Goal: Task Accomplishment & Management: Use online tool/utility

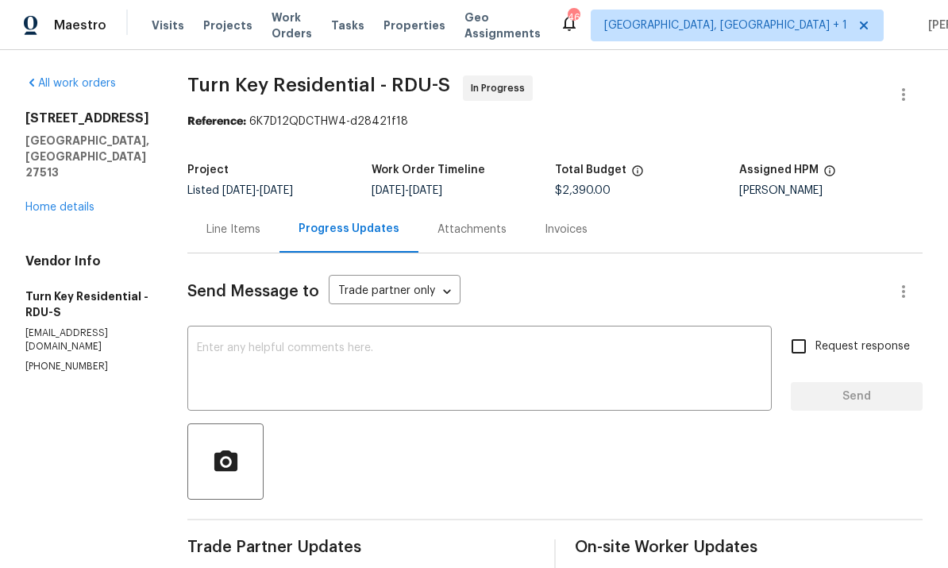
click at [64, 202] on link "Home details" at bounding box center [59, 207] width 69 height 11
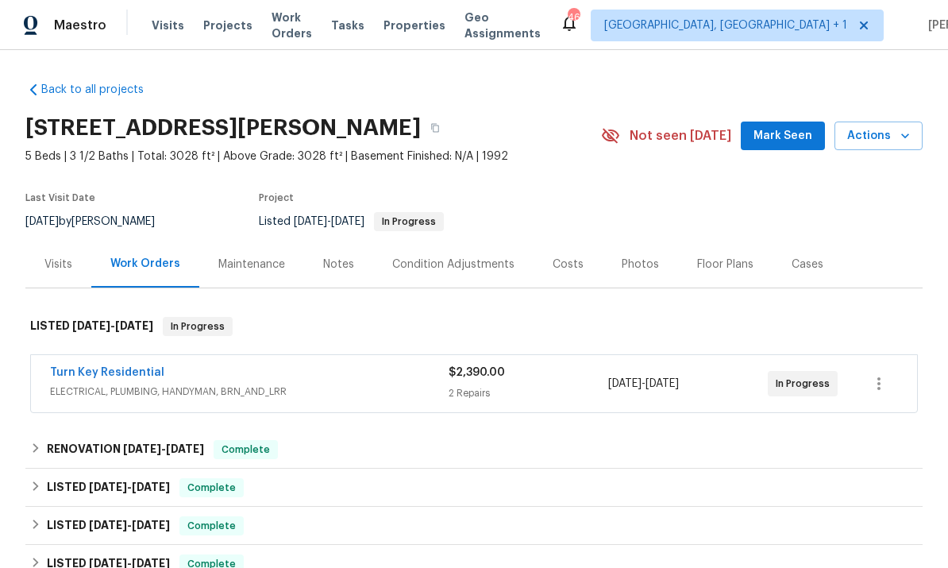
click at [95, 372] on link "Turn Key Residential" at bounding box center [107, 372] width 114 height 11
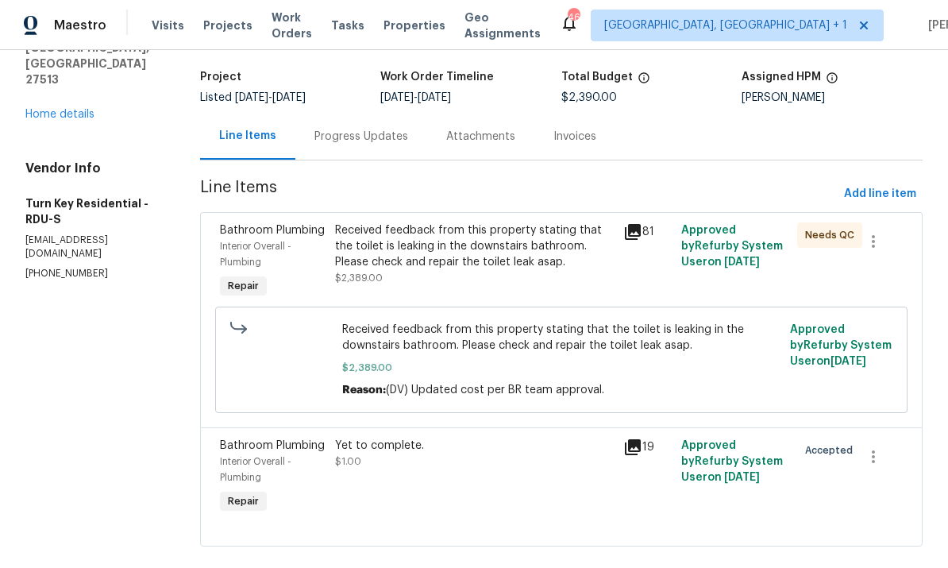
scroll to position [92, 0]
click at [379, 136] on div "Progress Updates" at bounding box center [362, 137] width 94 height 16
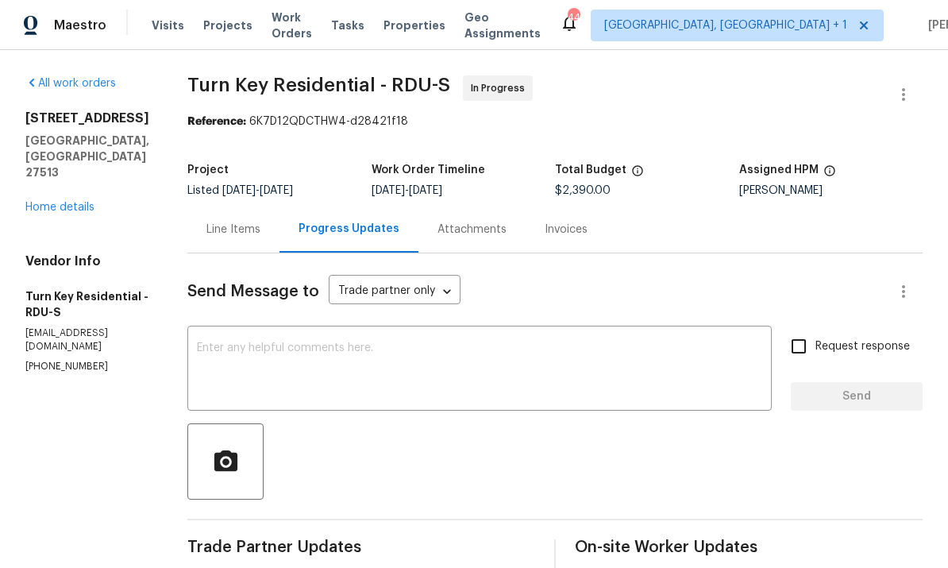
click at [261, 226] on div "Line Items" at bounding box center [233, 230] width 54 height 16
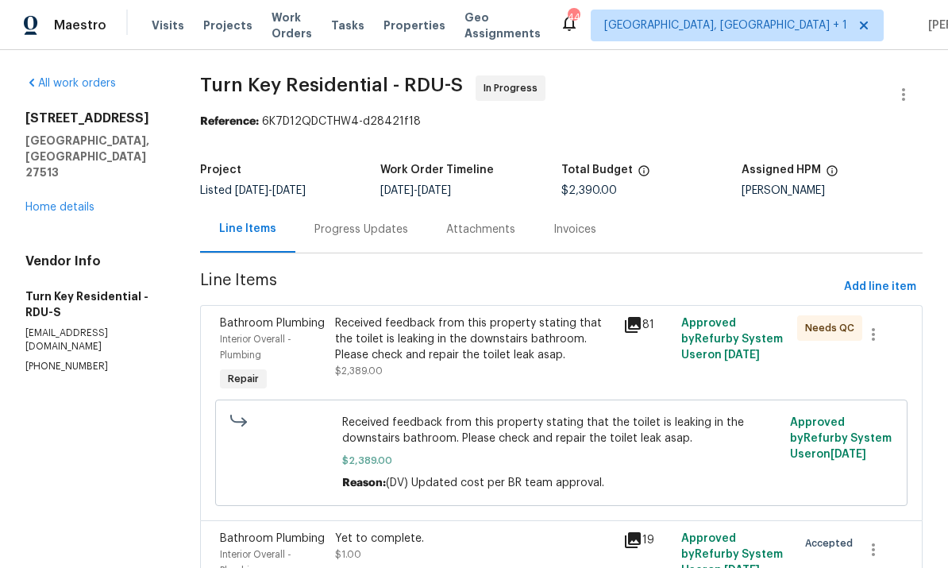
click at [518, 345] on div "Received feedback from this property stating that the toilet is leaking in the …" at bounding box center [475, 339] width 280 height 48
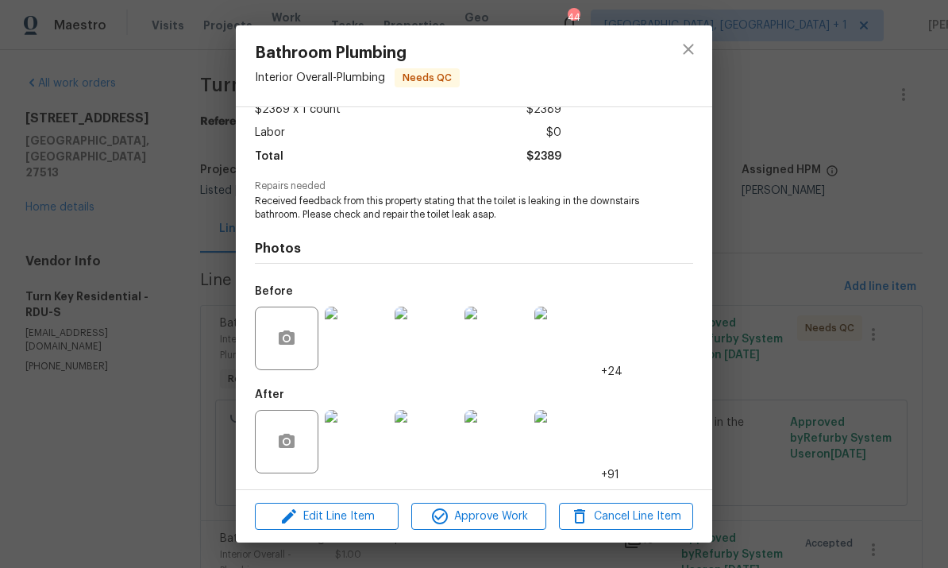
scroll to position [101, 0]
click at [360, 435] on img at bounding box center [357, 442] width 64 height 64
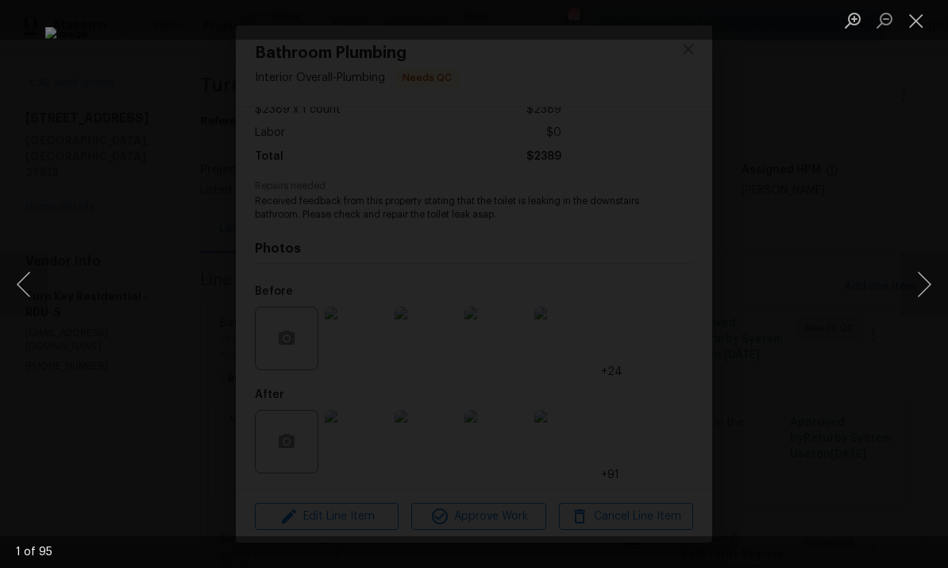
click at [932, 287] on button "Next image" at bounding box center [925, 285] width 48 height 64
click at [928, 285] on button "Next image" at bounding box center [925, 285] width 48 height 64
click at [920, 287] on button "Next image" at bounding box center [925, 285] width 48 height 64
click at [930, 280] on button "Next image" at bounding box center [925, 285] width 48 height 64
click at [927, 287] on button "Next image" at bounding box center [925, 285] width 48 height 64
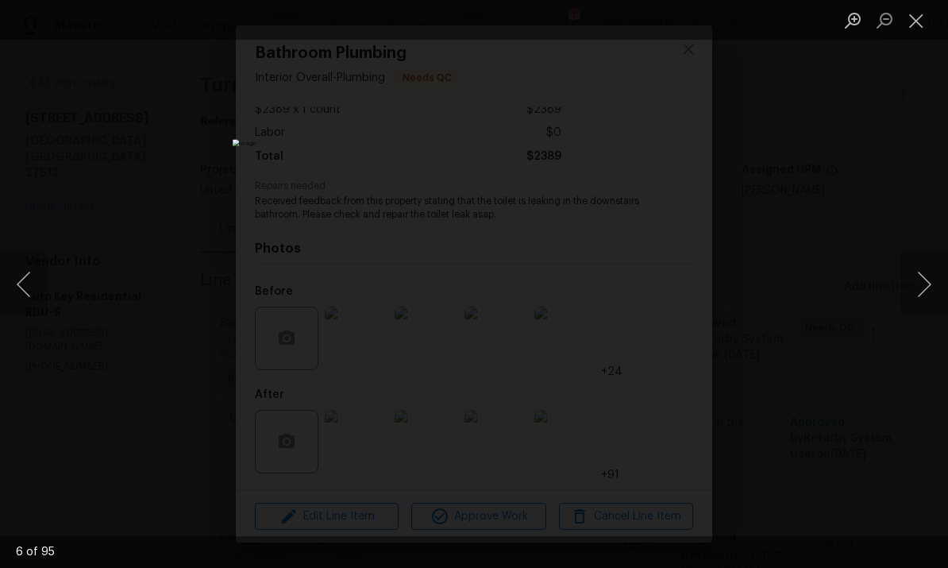
click at [926, 294] on button "Next image" at bounding box center [925, 285] width 48 height 64
click at [934, 284] on button "Next image" at bounding box center [925, 285] width 48 height 64
click at [920, 290] on button "Next image" at bounding box center [925, 285] width 48 height 64
click at [937, 277] on button "Next image" at bounding box center [925, 285] width 48 height 64
click at [934, 287] on button "Next image" at bounding box center [925, 285] width 48 height 64
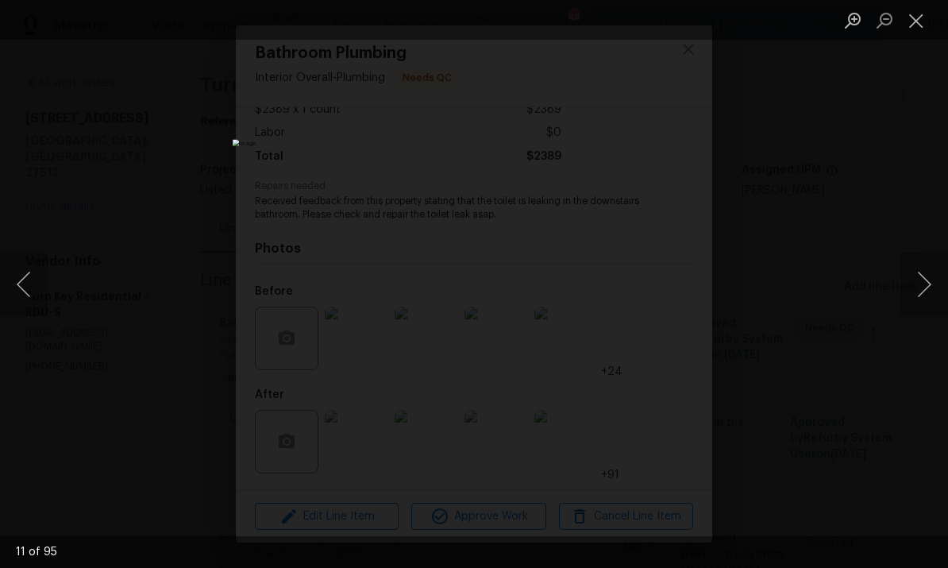
click at [930, 296] on button "Next image" at bounding box center [925, 285] width 48 height 64
click at [936, 291] on button "Next image" at bounding box center [925, 285] width 48 height 64
click at [938, 295] on button "Next image" at bounding box center [925, 285] width 48 height 64
click at [940, 288] on button "Next image" at bounding box center [925, 285] width 48 height 64
click at [942, 290] on button "Next image" at bounding box center [925, 285] width 48 height 64
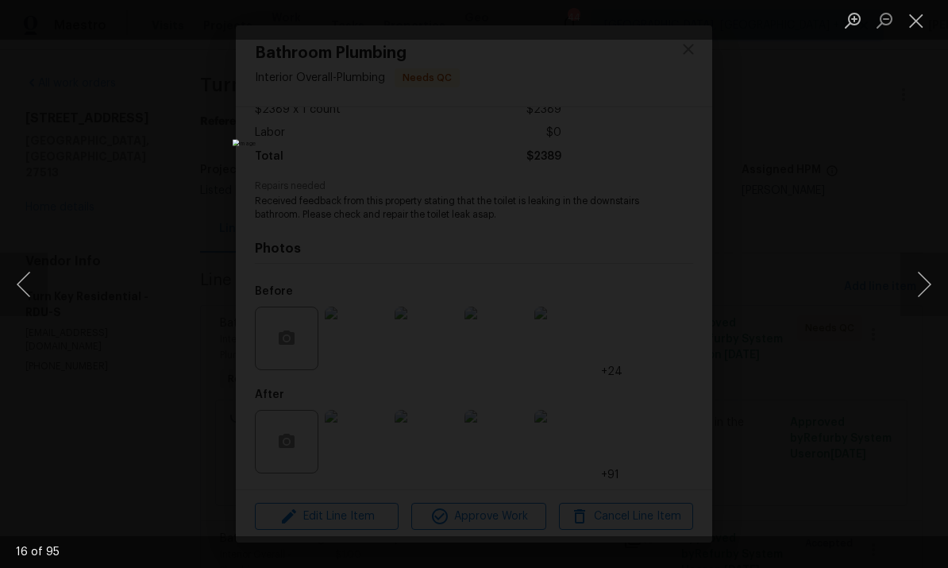
click at [936, 288] on button "Next image" at bounding box center [925, 285] width 48 height 64
click at [938, 290] on button "Next image" at bounding box center [925, 285] width 48 height 64
click at [932, 286] on button "Next image" at bounding box center [925, 285] width 48 height 64
click at [932, 276] on button "Next image" at bounding box center [925, 285] width 48 height 64
click at [928, 276] on button "Next image" at bounding box center [925, 285] width 48 height 64
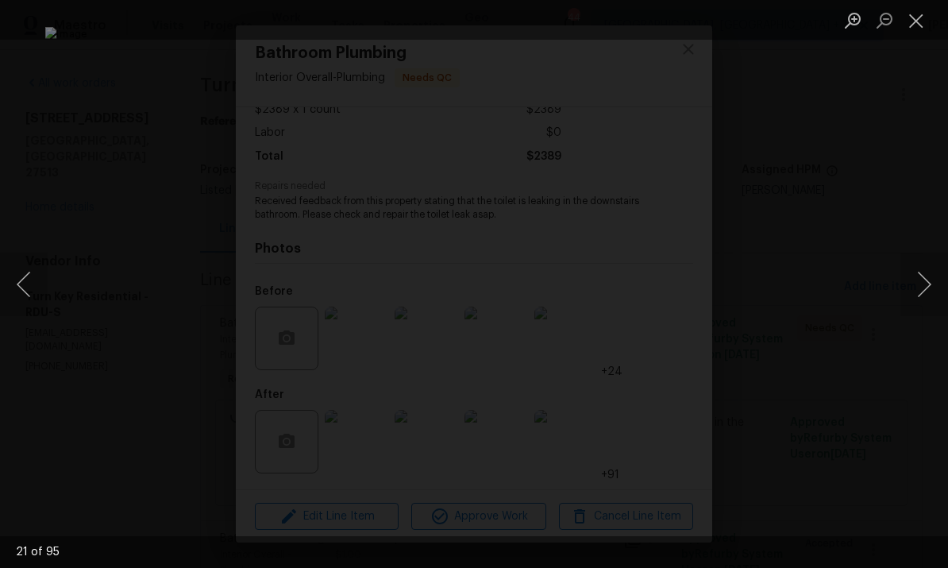
click at [927, 279] on button "Next image" at bounding box center [925, 285] width 48 height 64
click at [928, 281] on button "Next image" at bounding box center [925, 285] width 48 height 64
click at [934, 278] on button "Next image" at bounding box center [925, 285] width 48 height 64
click at [930, 275] on button "Next image" at bounding box center [925, 285] width 48 height 64
click at [926, 278] on button "Next image" at bounding box center [925, 285] width 48 height 64
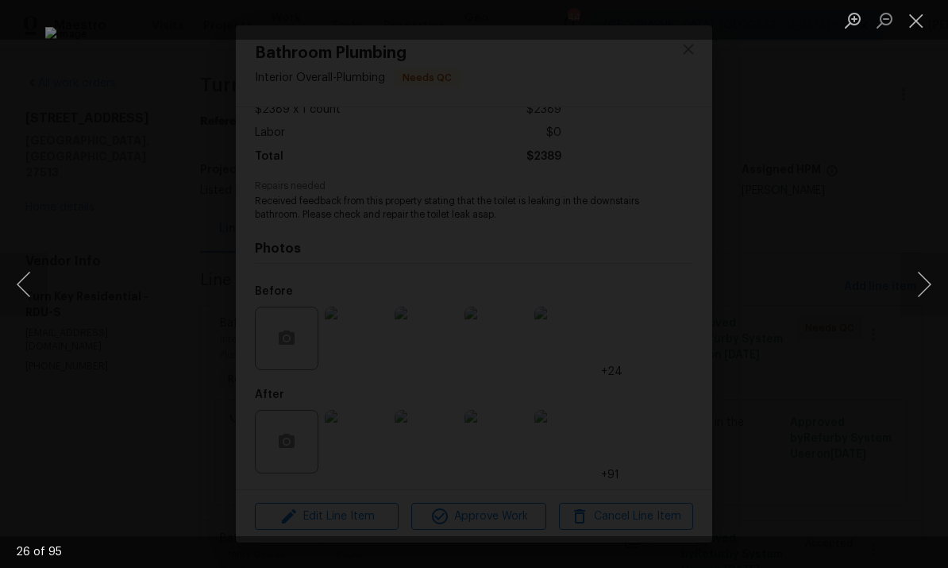
click at [922, 276] on button "Next image" at bounding box center [925, 285] width 48 height 64
click at [925, 275] on button "Next image" at bounding box center [925, 285] width 48 height 64
click at [926, 276] on button "Next image" at bounding box center [925, 285] width 48 height 64
click at [920, 280] on button "Next image" at bounding box center [925, 285] width 48 height 64
click at [925, 276] on button "Next image" at bounding box center [925, 285] width 48 height 64
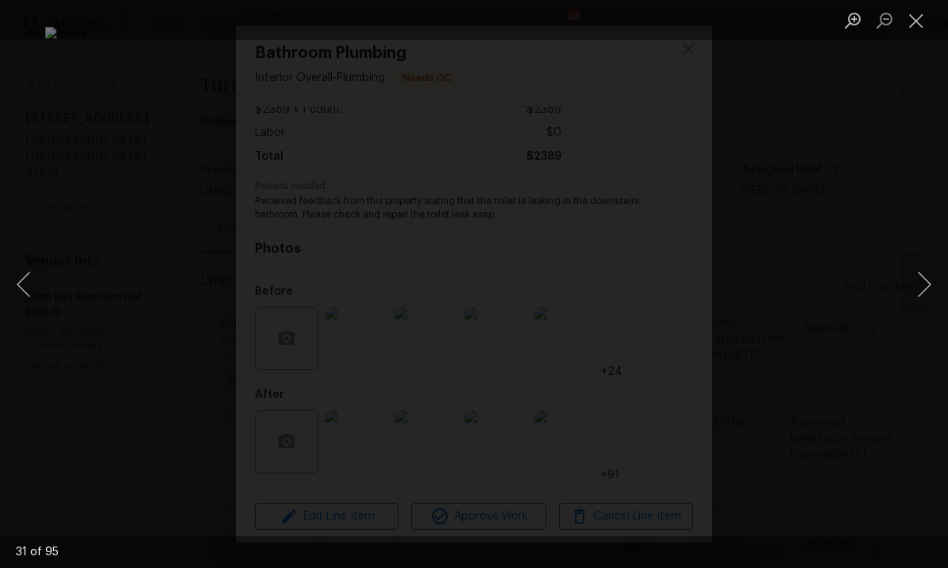
click at [927, 276] on button "Next image" at bounding box center [925, 285] width 48 height 64
click at [929, 274] on button "Next image" at bounding box center [925, 285] width 48 height 64
click at [916, 281] on button "Next image" at bounding box center [925, 285] width 48 height 64
click at [923, 280] on button "Next image" at bounding box center [925, 285] width 48 height 64
click at [918, 282] on button "Next image" at bounding box center [925, 285] width 48 height 64
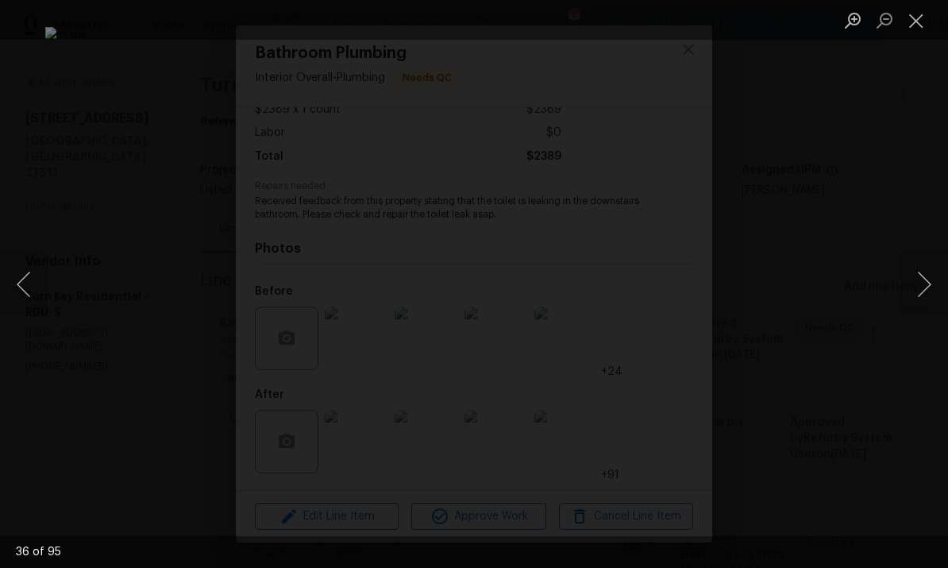
click at [927, 281] on button "Next image" at bounding box center [925, 285] width 48 height 64
click at [917, 291] on button "Next image" at bounding box center [925, 285] width 48 height 64
click at [928, 285] on button "Next image" at bounding box center [925, 285] width 48 height 64
click at [924, 289] on button "Next image" at bounding box center [925, 285] width 48 height 64
click at [10, 298] on button "Previous image" at bounding box center [24, 285] width 48 height 64
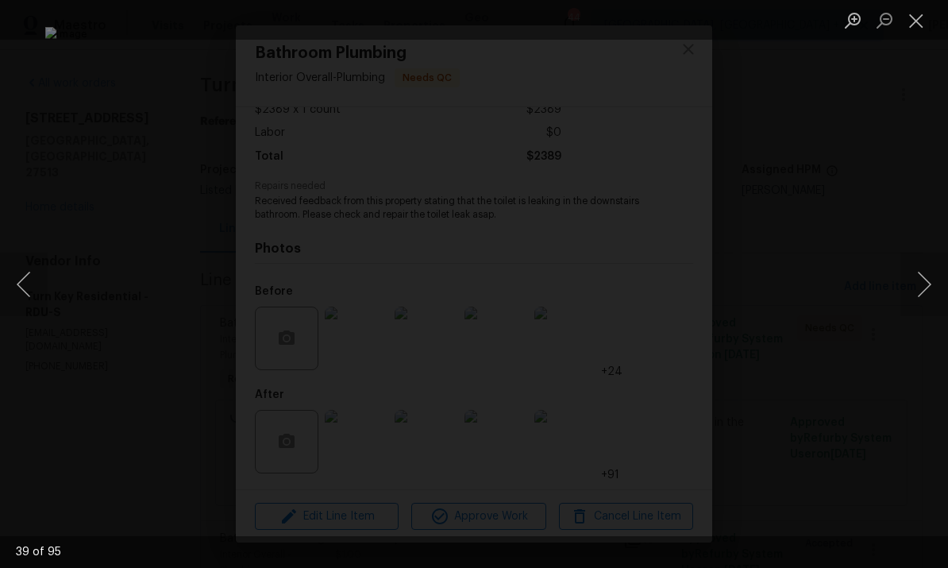
click at [930, 280] on button "Next image" at bounding box center [925, 285] width 48 height 64
click at [926, 285] on button "Next image" at bounding box center [925, 285] width 48 height 64
click at [931, 284] on button "Next image" at bounding box center [925, 285] width 48 height 64
click at [928, 272] on button "Next image" at bounding box center [925, 285] width 48 height 64
click at [930, 288] on button "Next image" at bounding box center [925, 285] width 48 height 64
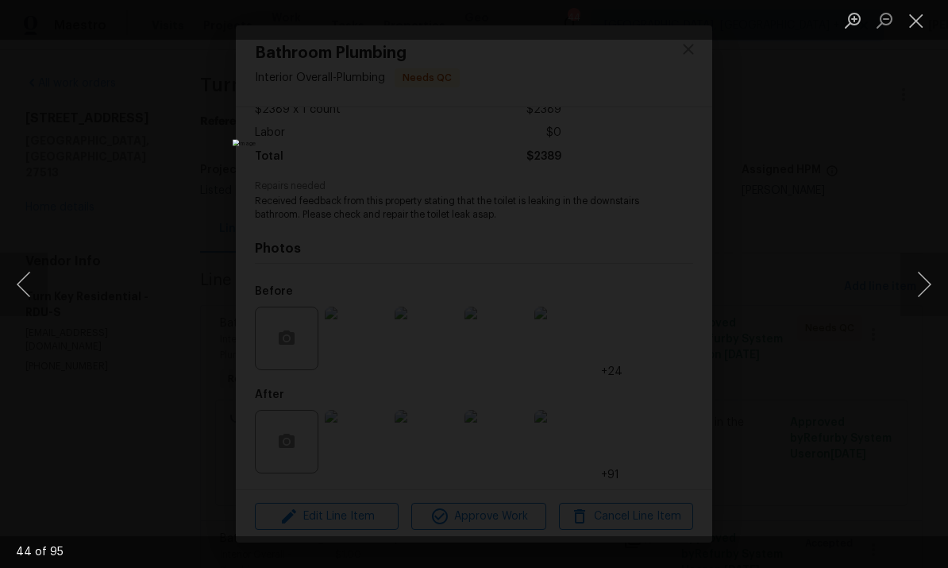
click at [925, 291] on button "Next image" at bounding box center [925, 285] width 48 height 64
click at [932, 284] on button "Next image" at bounding box center [925, 285] width 48 height 64
click at [932, 275] on button "Next image" at bounding box center [925, 285] width 48 height 64
click at [929, 282] on button "Next image" at bounding box center [925, 285] width 48 height 64
click at [928, 284] on button "Next image" at bounding box center [925, 285] width 48 height 64
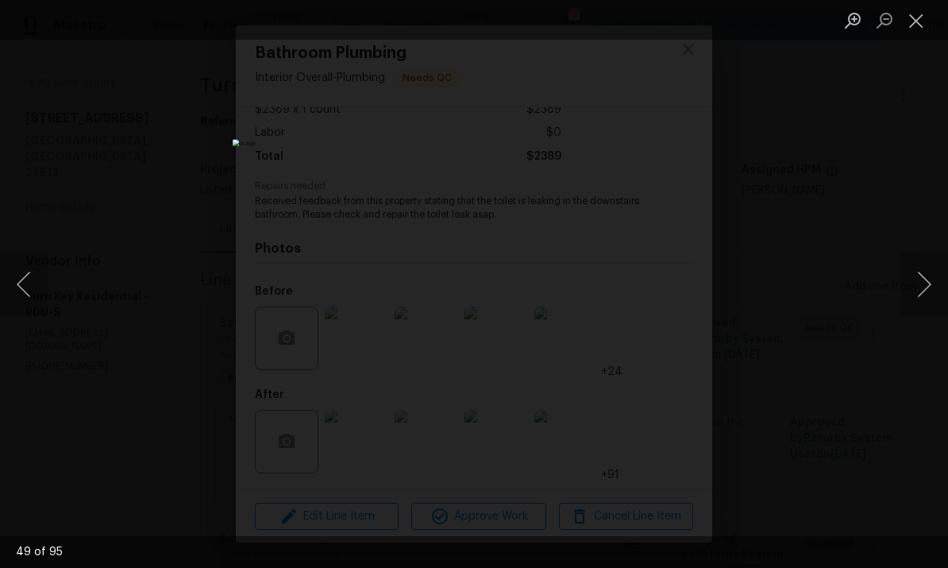
click at [940, 281] on button "Next image" at bounding box center [925, 285] width 48 height 64
click at [940, 280] on button "Next image" at bounding box center [925, 285] width 48 height 64
click at [938, 291] on button "Next image" at bounding box center [925, 285] width 48 height 64
click at [937, 288] on button "Next image" at bounding box center [925, 285] width 48 height 64
click at [938, 291] on button "Next image" at bounding box center [925, 285] width 48 height 64
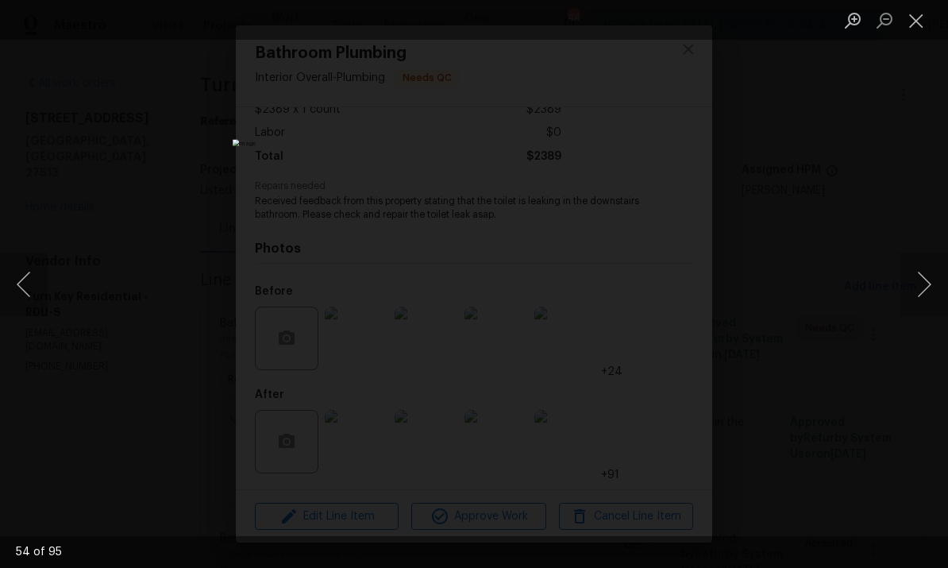
click at [934, 291] on button "Next image" at bounding box center [925, 285] width 48 height 64
click at [930, 292] on button "Next image" at bounding box center [925, 285] width 48 height 64
click at [928, 295] on button "Next image" at bounding box center [925, 285] width 48 height 64
click at [938, 286] on button "Next image" at bounding box center [925, 285] width 48 height 64
click at [932, 291] on button "Next image" at bounding box center [925, 285] width 48 height 64
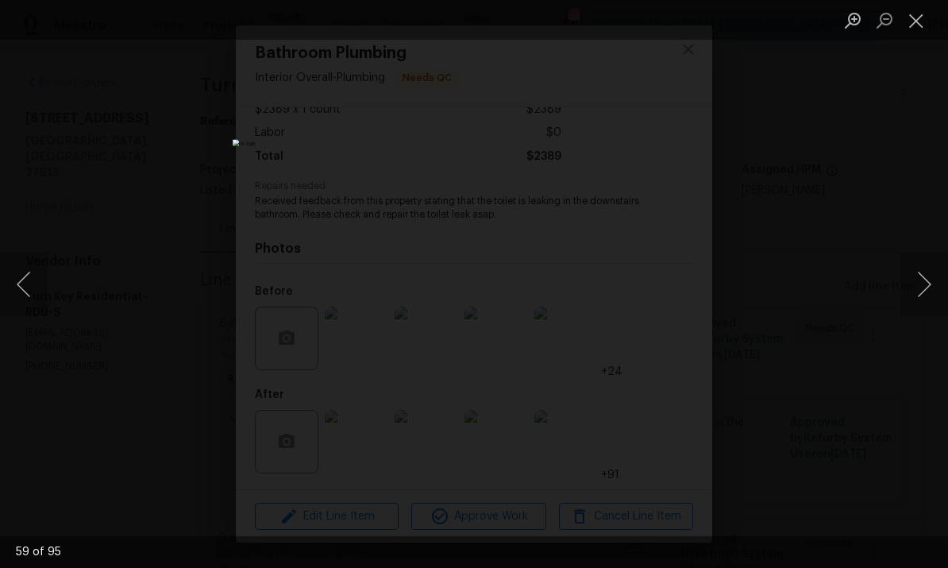
click at [927, 295] on button "Next image" at bounding box center [925, 285] width 48 height 64
click at [934, 293] on button "Next image" at bounding box center [925, 285] width 48 height 64
click at [932, 297] on button "Next image" at bounding box center [925, 285] width 48 height 64
click at [922, 294] on button "Next image" at bounding box center [925, 285] width 48 height 64
click at [935, 287] on button "Next image" at bounding box center [925, 285] width 48 height 64
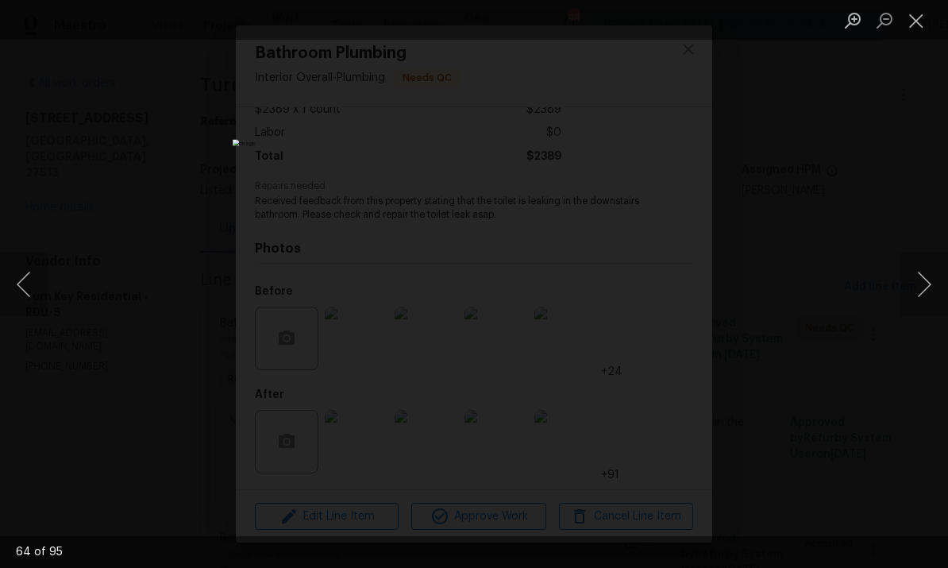
click at [926, 283] on button "Next image" at bounding box center [925, 285] width 48 height 64
click at [930, 277] on button "Next image" at bounding box center [925, 285] width 48 height 64
click at [930, 284] on button "Next image" at bounding box center [925, 285] width 48 height 64
click at [927, 279] on button "Next image" at bounding box center [925, 285] width 48 height 64
click at [927, 283] on button "Next image" at bounding box center [925, 285] width 48 height 64
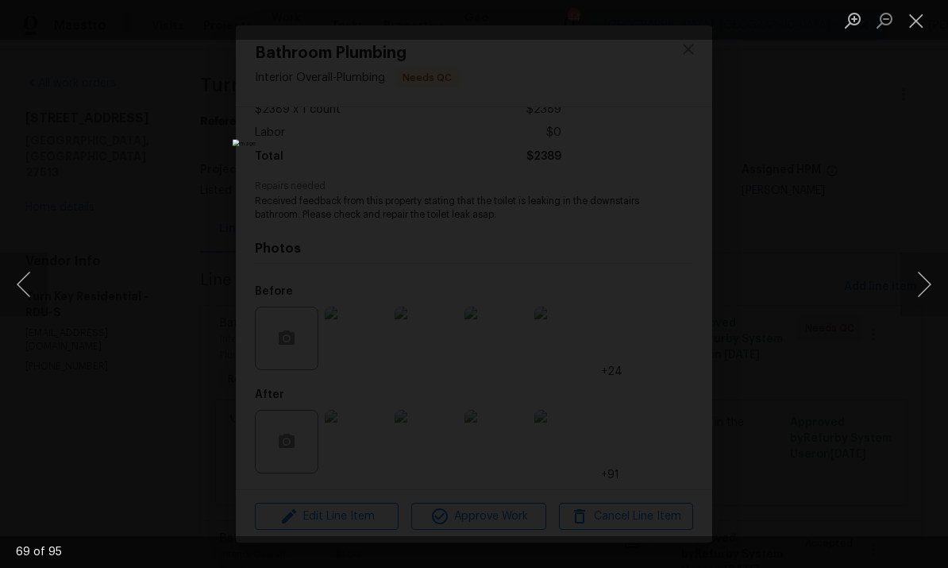
click at [922, 288] on button "Next image" at bounding box center [925, 285] width 48 height 64
click at [927, 279] on button "Next image" at bounding box center [925, 285] width 48 height 64
click at [924, 284] on button "Next image" at bounding box center [925, 285] width 48 height 64
click at [928, 282] on button "Next image" at bounding box center [925, 285] width 48 height 64
click at [934, 281] on button "Next image" at bounding box center [925, 285] width 48 height 64
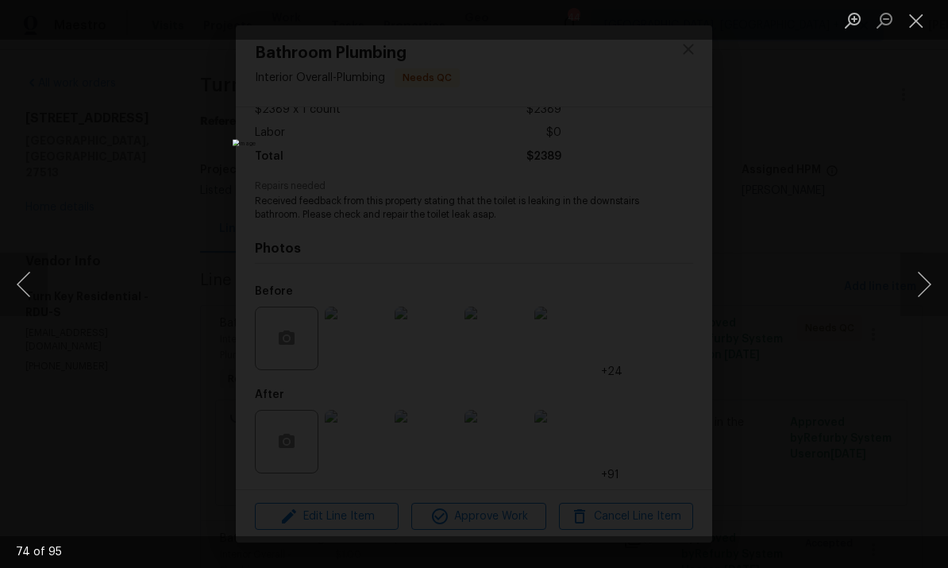
click at [928, 282] on button "Next image" at bounding box center [925, 285] width 48 height 64
click at [926, 284] on button "Next image" at bounding box center [925, 285] width 48 height 64
click at [930, 284] on button "Next image" at bounding box center [925, 285] width 48 height 64
click at [922, 293] on button "Next image" at bounding box center [925, 285] width 48 height 64
click at [924, 288] on button "Next image" at bounding box center [925, 285] width 48 height 64
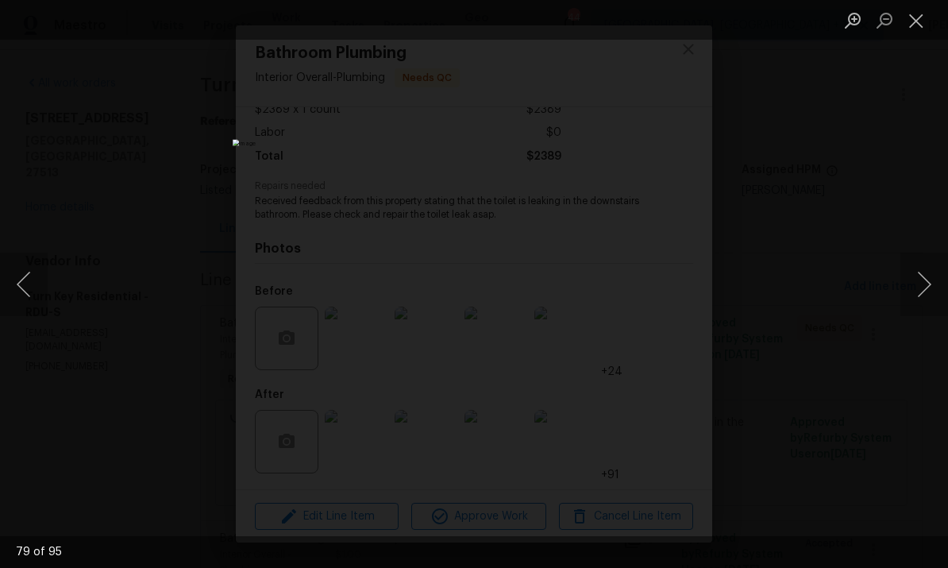
click at [923, 290] on button "Next image" at bounding box center [925, 285] width 48 height 64
click at [930, 283] on button "Next image" at bounding box center [925, 285] width 48 height 64
click at [919, 292] on button "Next image" at bounding box center [925, 285] width 48 height 64
click at [928, 290] on button "Next image" at bounding box center [925, 285] width 48 height 64
click at [924, 290] on button "Next image" at bounding box center [925, 285] width 48 height 64
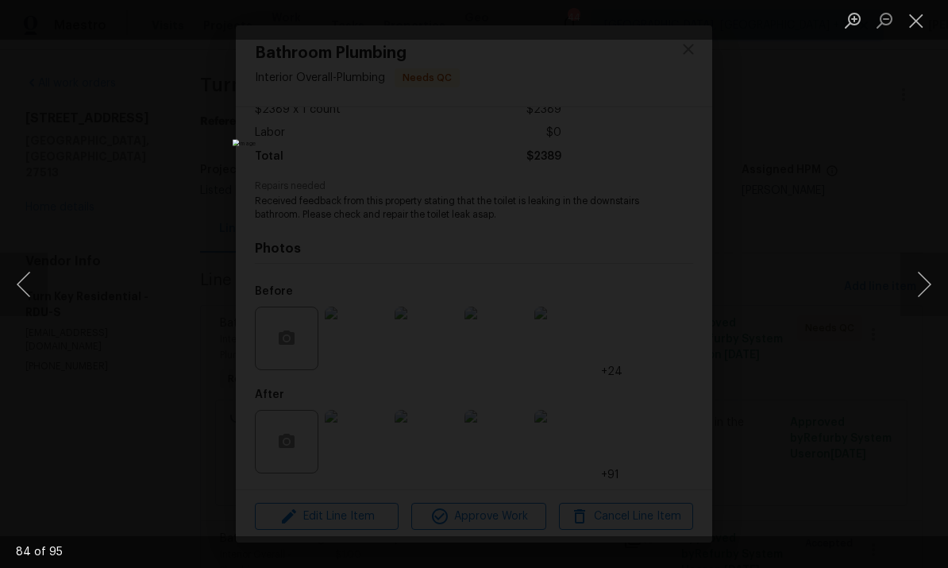
click at [920, 291] on button "Next image" at bounding box center [925, 285] width 48 height 64
click at [927, 279] on button "Next image" at bounding box center [925, 285] width 48 height 64
click at [922, 290] on button "Next image" at bounding box center [925, 285] width 48 height 64
click at [923, 288] on button "Next image" at bounding box center [925, 285] width 48 height 64
click at [917, 292] on button "Next image" at bounding box center [925, 285] width 48 height 64
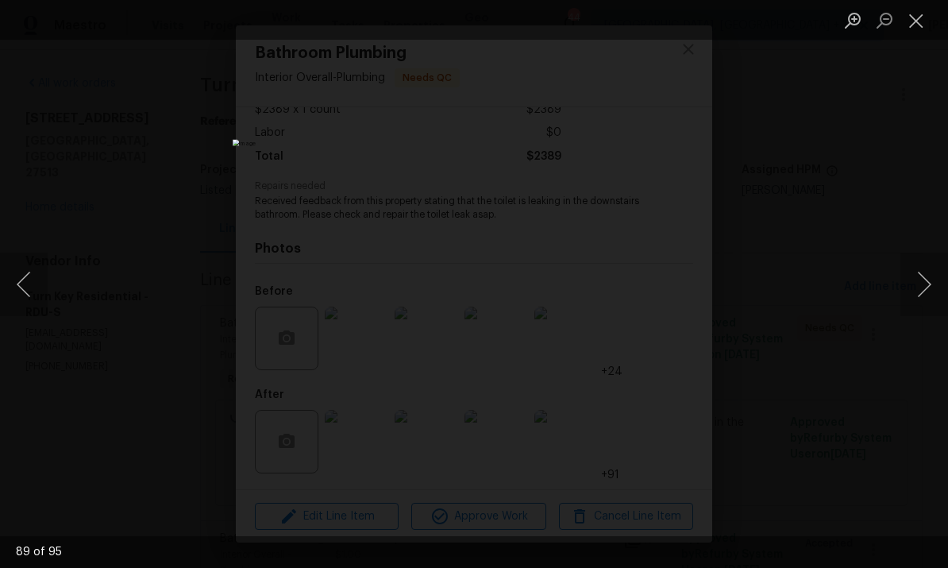
click at [922, 290] on button "Next image" at bounding box center [925, 285] width 48 height 64
click at [921, 280] on button "Next image" at bounding box center [925, 285] width 48 height 64
click at [920, 281] on button "Next image" at bounding box center [925, 285] width 48 height 64
click at [924, 289] on button "Next image" at bounding box center [925, 285] width 48 height 64
click at [928, 283] on button "Next image" at bounding box center [925, 285] width 48 height 64
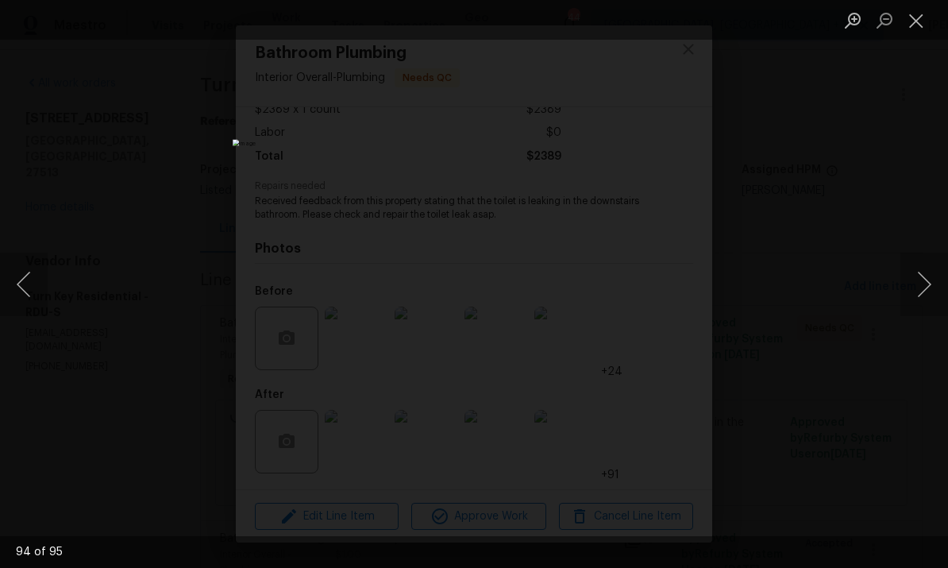
click at [923, 297] on button "Next image" at bounding box center [925, 285] width 48 height 64
click at [928, 290] on button "Next image" at bounding box center [925, 285] width 48 height 64
click at [932, 268] on button "Next image" at bounding box center [925, 285] width 48 height 64
click at [930, 275] on button "Next image" at bounding box center [925, 285] width 48 height 64
click at [930, 286] on button "Next image" at bounding box center [925, 285] width 48 height 64
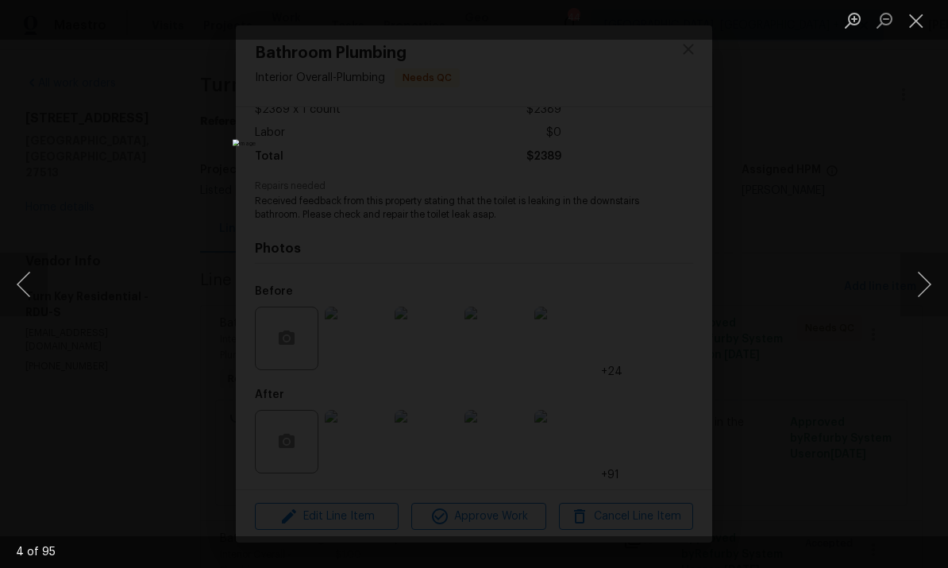
click at [927, 290] on button "Next image" at bounding box center [925, 285] width 48 height 64
click at [936, 290] on button "Next image" at bounding box center [925, 285] width 48 height 64
click at [922, 349] on div "Lightbox" at bounding box center [474, 284] width 948 height 568
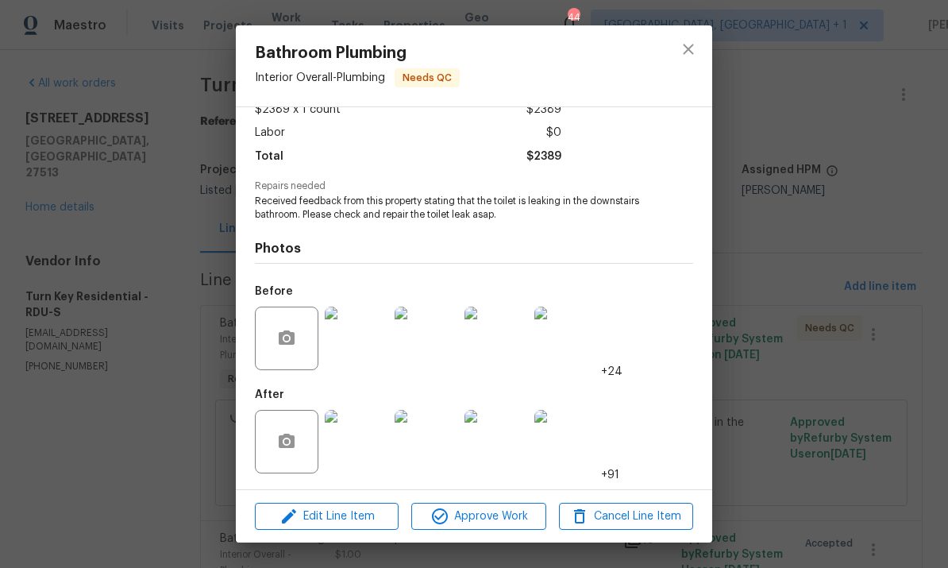
click at [362, 450] on img at bounding box center [357, 442] width 64 height 64
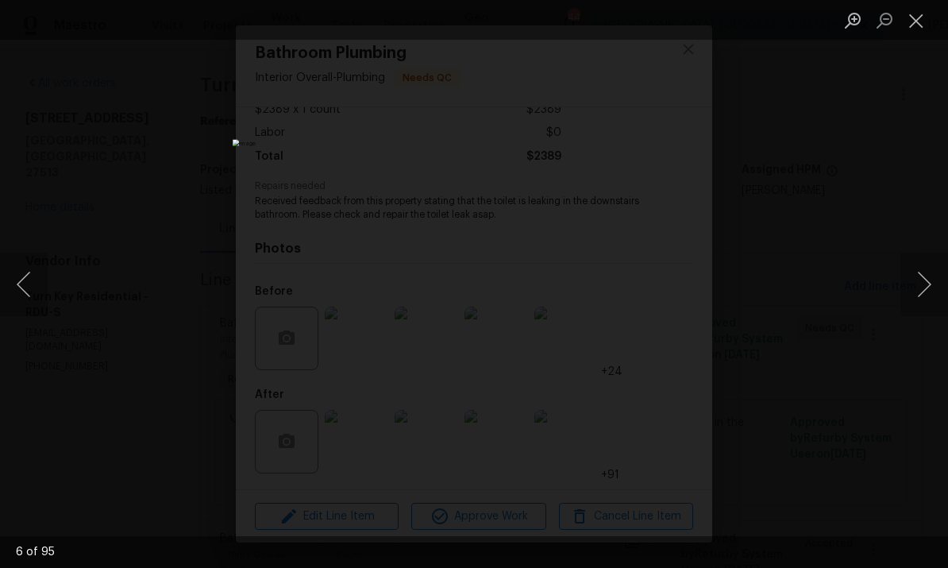
click at [939, 277] on button "Next image" at bounding box center [925, 285] width 48 height 64
click at [929, 280] on button "Next image" at bounding box center [925, 285] width 48 height 64
click at [932, 278] on button "Next image" at bounding box center [925, 285] width 48 height 64
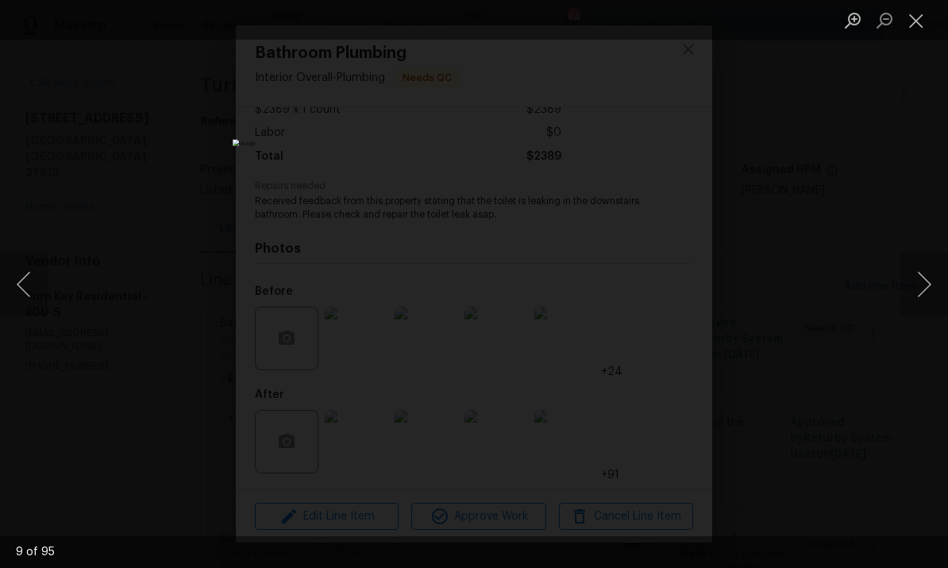
click at [932, 278] on button "Next image" at bounding box center [925, 285] width 48 height 64
click at [926, 276] on button "Next image" at bounding box center [925, 285] width 48 height 64
click at [920, 295] on button "Next image" at bounding box center [925, 285] width 48 height 64
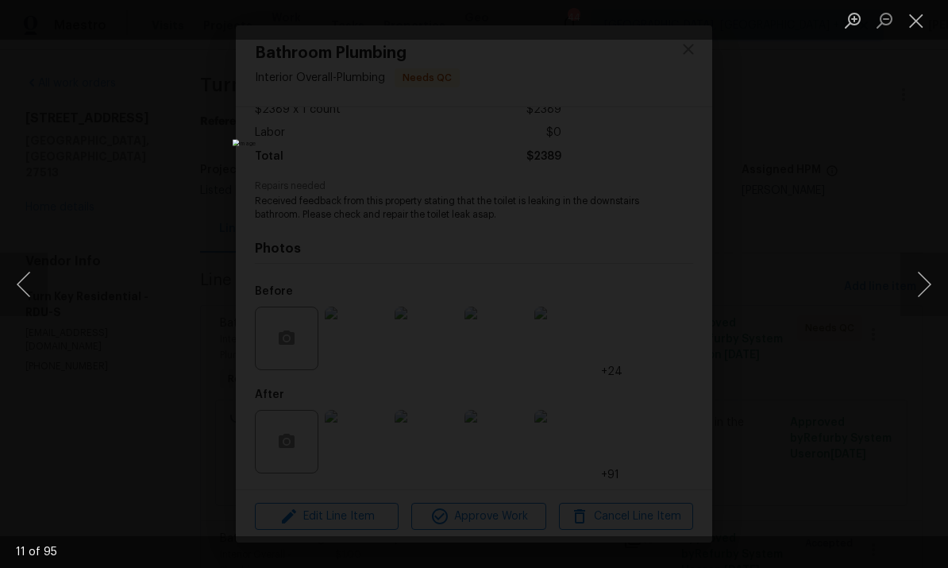
click at [913, 291] on button "Next image" at bounding box center [925, 285] width 48 height 64
click at [928, 280] on button "Next image" at bounding box center [925, 285] width 48 height 64
click at [927, 297] on button "Next image" at bounding box center [925, 285] width 48 height 64
click at [928, 326] on div "Lightbox" at bounding box center [474, 284] width 948 height 568
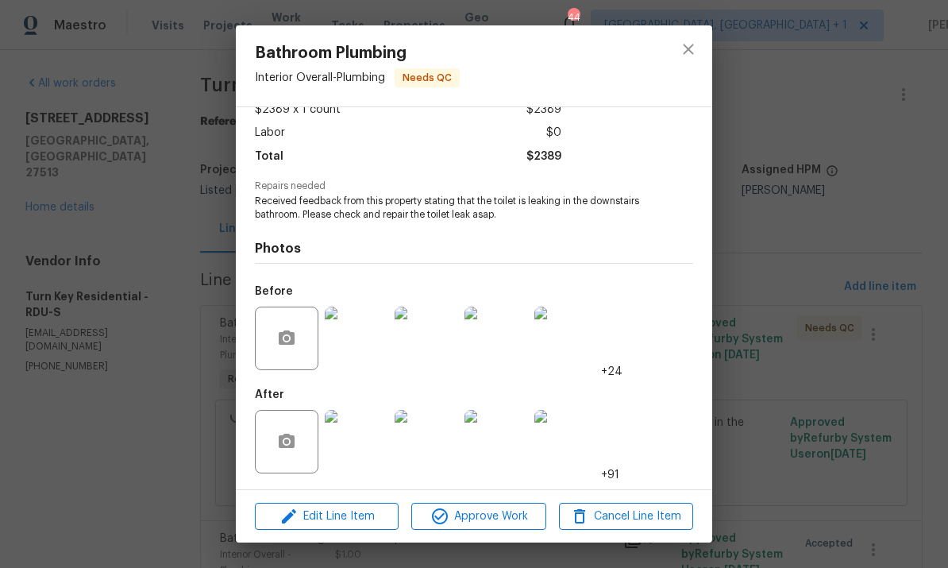
click at [560, 442] on img at bounding box center [567, 442] width 64 height 64
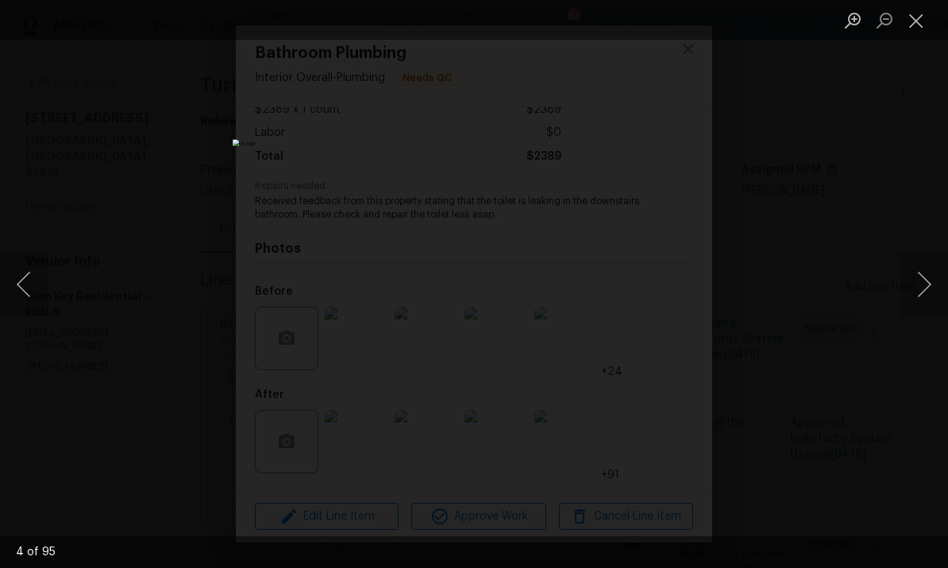
click at [918, 282] on button "Next image" at bounding box center [925, 285] width 48 height 64
click at [913, 286] on button "Next image" at bounding box center [925, 285] width 48 height 64
click at [904, 288] on button "Next image" at bounding box center [925, 285] width 48 height 64
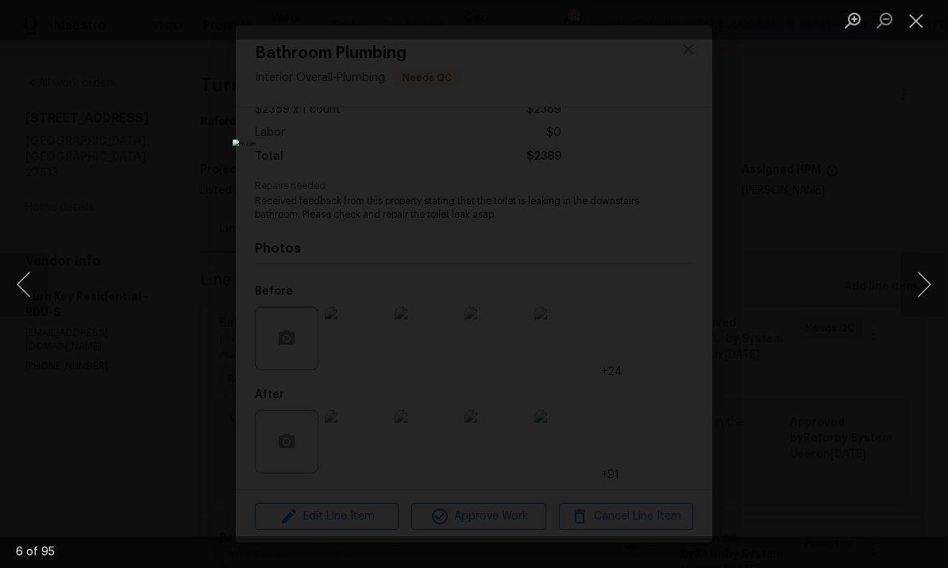
click at [903, 288] on button "Next image" at bounding box center [925, 285] width 48 height 64
click at [903, 287] on button "Next image" at bounding box center [925, 285] width 48 height 64
click at [901, 287] on button "Next image" at bounding box center [925, 285] width 48 height 64
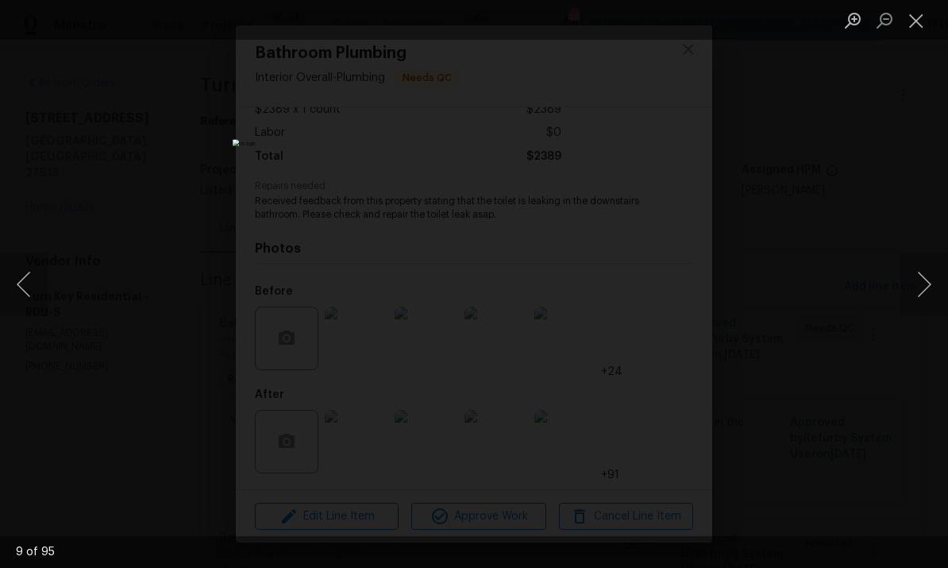
click at [901, 289] on button "Next image" at bounding box center [925, 285] width 48 height 64
click at [898, 290] on div "Lightbox" at bounding box center [474, 284] width 948 height 568
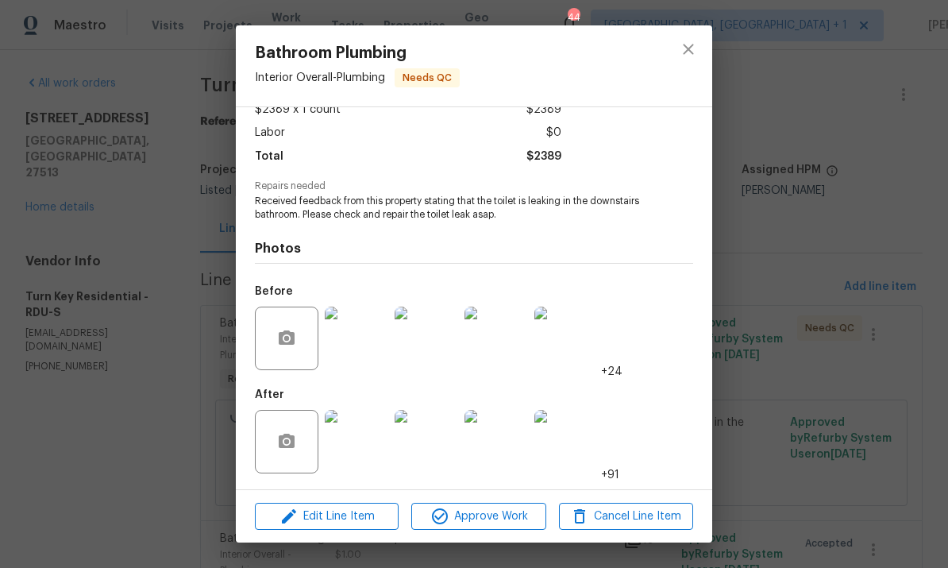
click at [897, 294] on div "Bathroom Plumbing Interior Overall - Plumbing Needs QC Vendor Turn Key Resident…" at bounding box center [474, 284] width 948 height 568
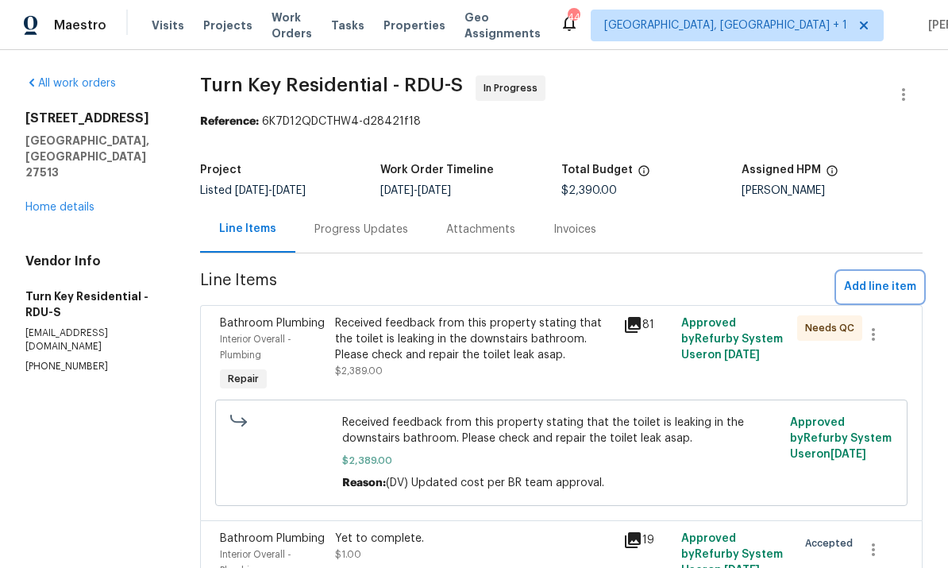
click at [909, 289] on span "Add line item" at bounding box center [880, 287] width 72 height 20
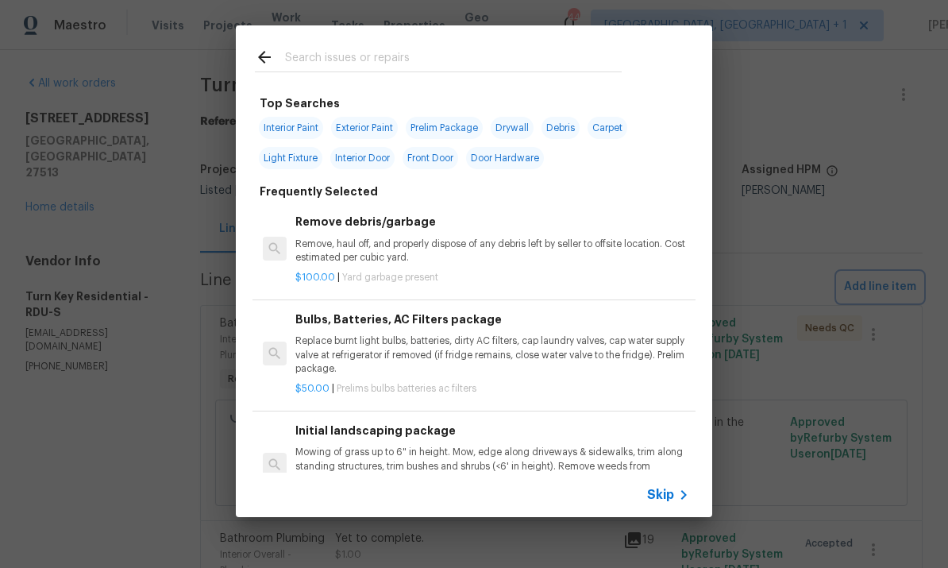
click at [913, 291] on div "Top Searches Interior Paint Exterior Paint Prelim Package Drywall Debris Carpet…" at bounding box center [474, 271] width 948 height 542
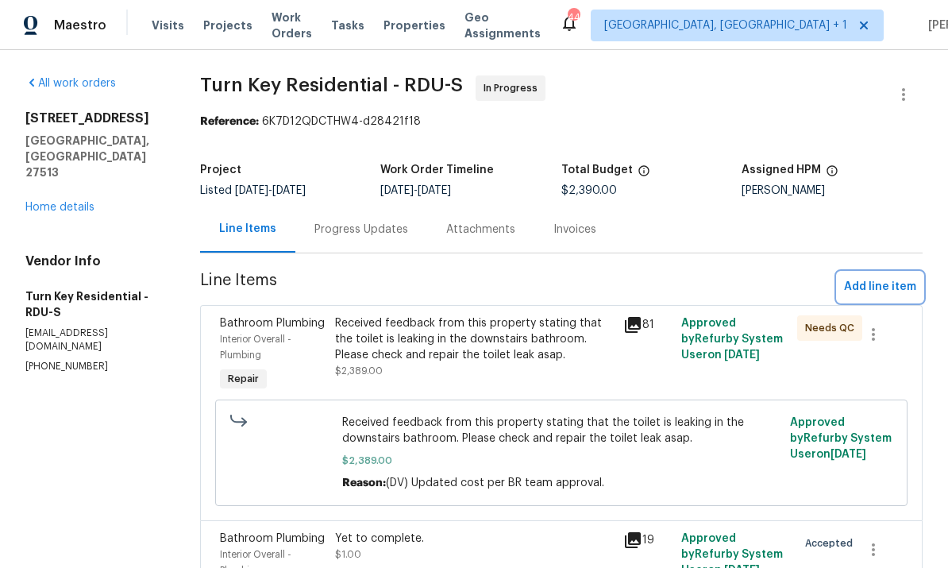
click at [922, 287] on button "Add line item" at bounding box center [880, 286] width 85 height 29
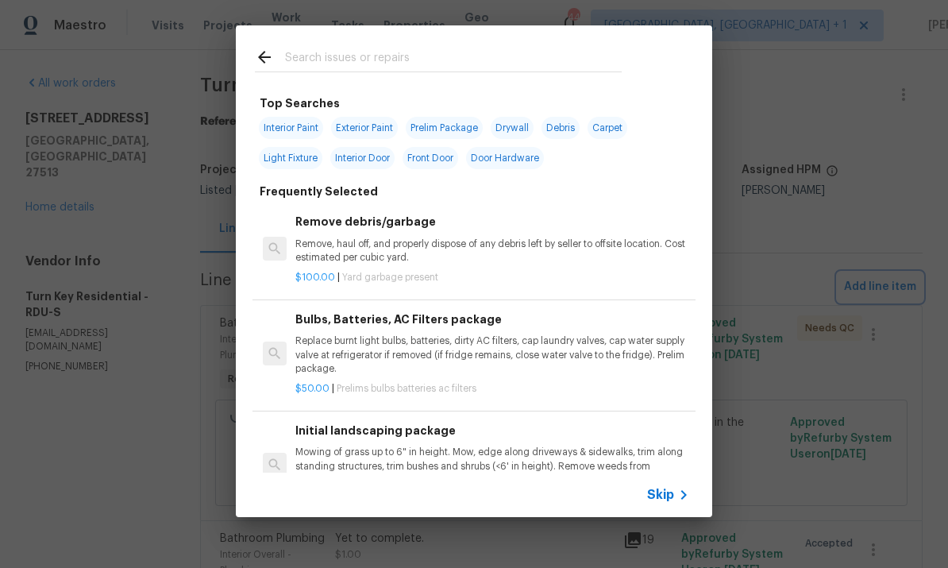
click at [921, 286] on div "Top Searches Interior Paint Exterior Paint Prelim Package Drywall Debris Carpet…" at bounding box center [474, 271] width 948 height 542
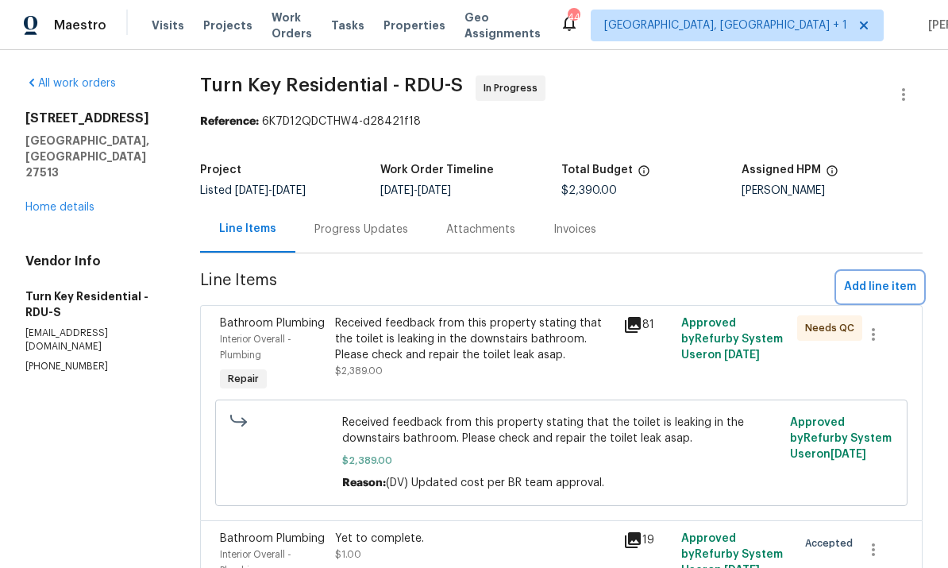
click at [921, 276] on button "Add line item" at bounding box center [880, 286] width 85 height 29
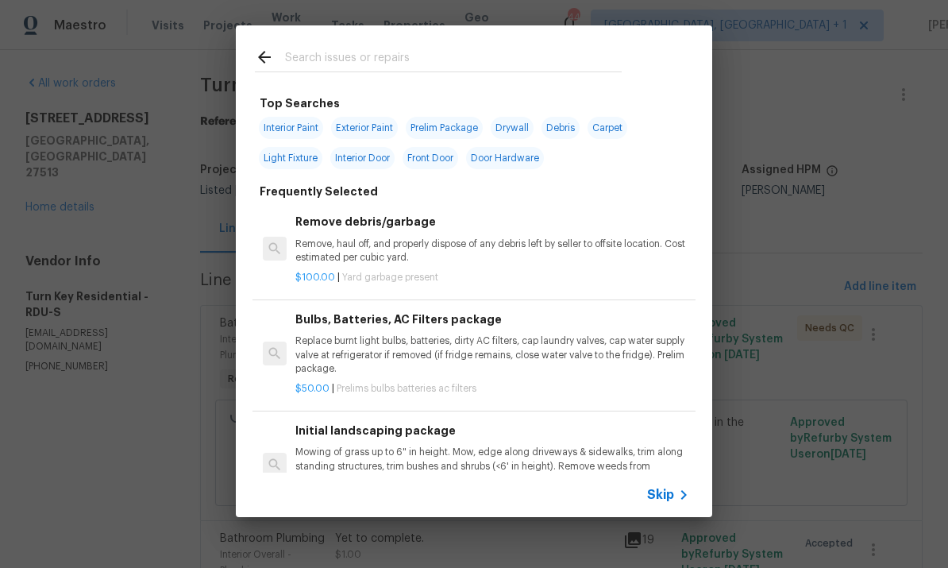
click at [670, 501] on span "Skip" at bounding box center [660, 495] width 27 height 16
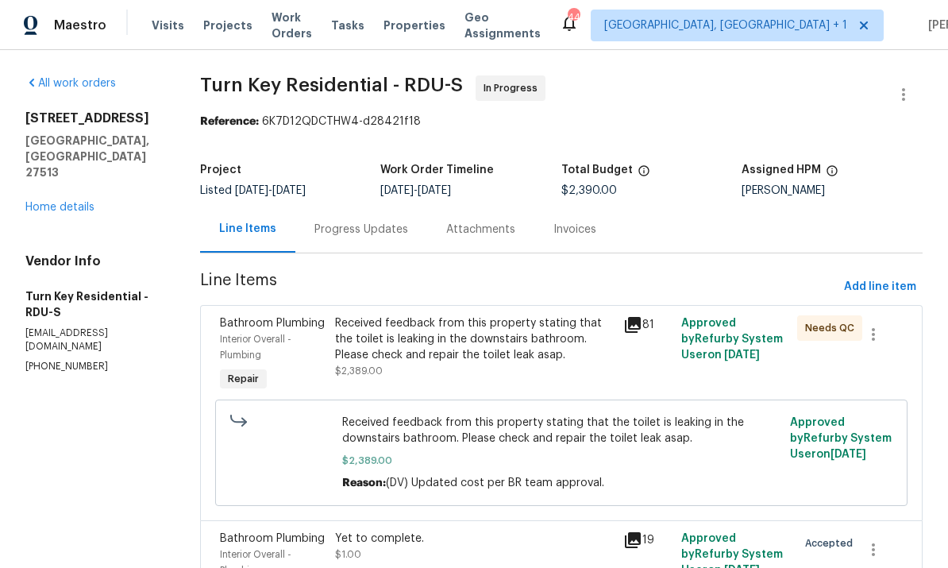
click at [532, 349] on div "Received feedback from this property stating that the toilet is leaking in the …" at bounding box center [475, 339] width 280 height 48
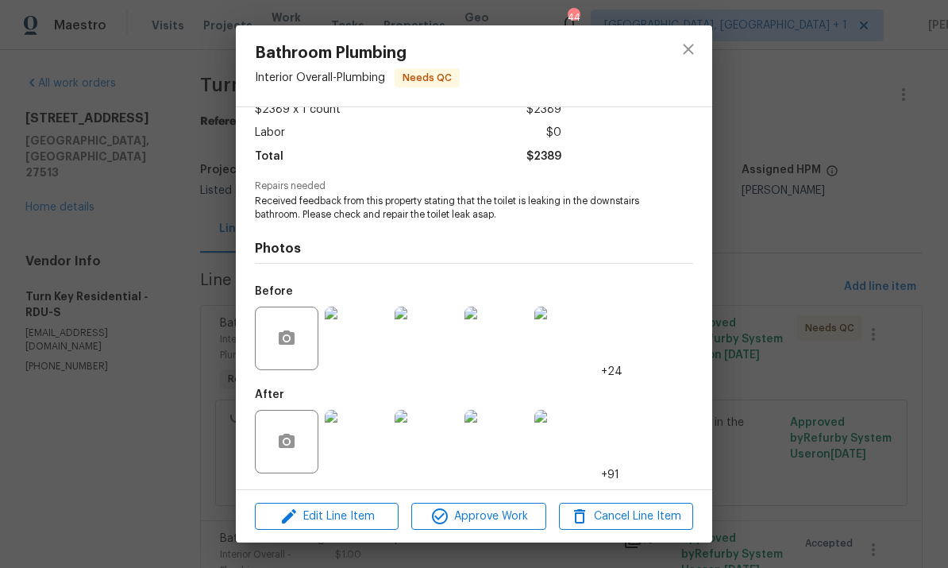
click at [564, 441] on img at bounding box center [567, 442] width 64 height 64
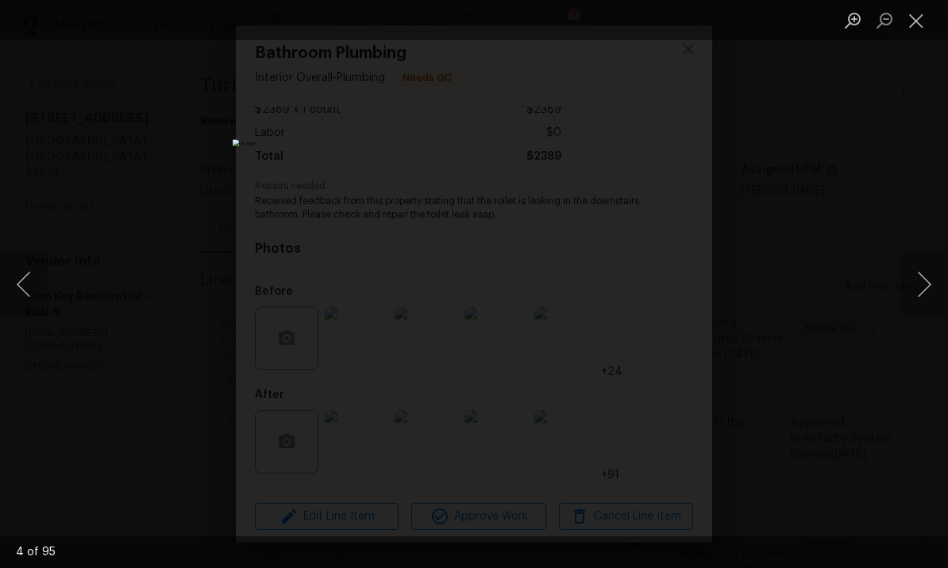
click at [929, 281] on button "Next image" at bounding box center [925, 285] width 48 height 64
click at [930, 282] on button "Next image" at bounding box center [925, 285] width 48 height 64
click at [929, 282] on button "Next image" at bounding box center [925, 285] width 48 height 64
click at [934, 279] on button "Next image" at bounding box center [925, 285] width 48 height 64
click at [933, 278] on button "Next image" at bounding box center [925, 285] width 48 height 64
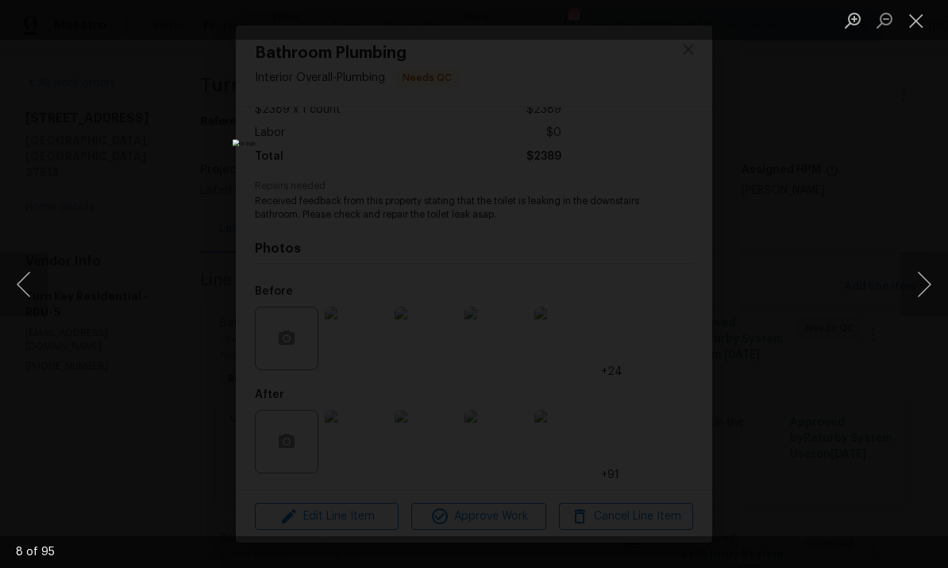
click at [940, 276] on button "Next image" at bounding box center [925, 285] width 48 height 64
click at [936, 280] on button "Next image" at bounding box center [925, 285] width 48 height 64
click at [936, 279] on button "Next image" at bounding box center [925, 285] width 48 height 64
click at [931, 280] on button "Next image" at bounding box center [925, 285] width 48 height 64
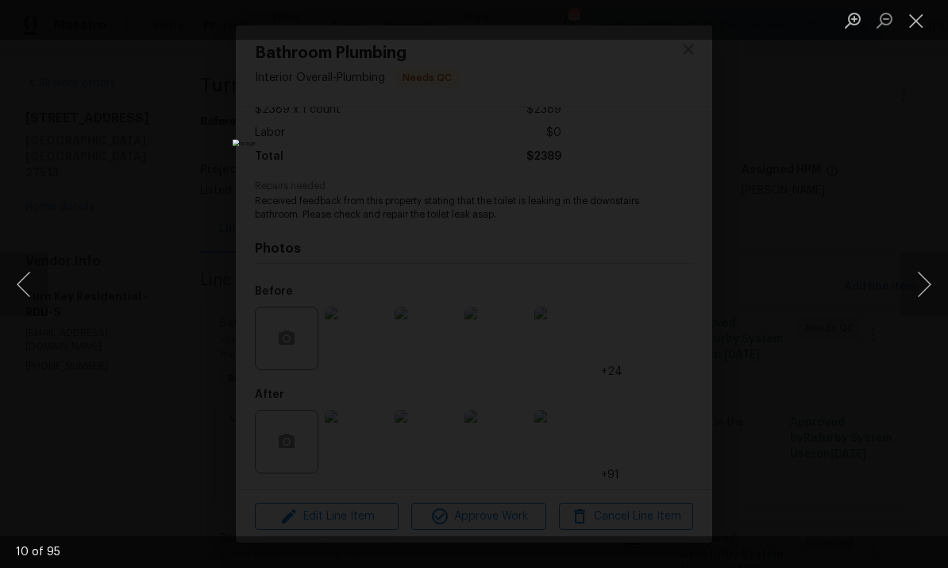
click at [930, 280] on button "Next image" at bounding box center [925, 285] width 48 height 64
click at [931, 280] on button "Next image" at bounding box center [925, 285] width 48 height 64
click at [933, 276] on button "Next image" at bounding box center [925, 285] width 48 height 64
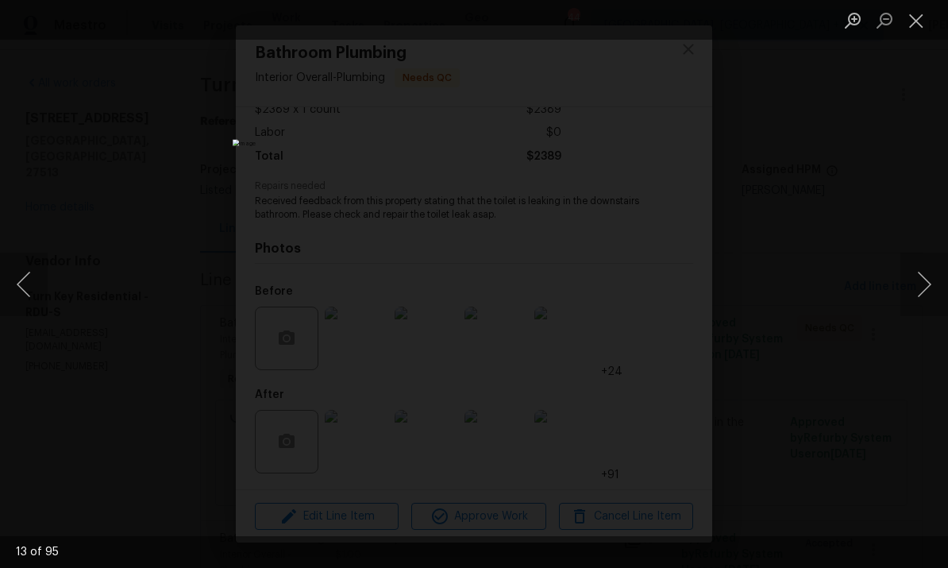
click at [936, 278] on button "Next image" at bounding box center [925, 285] width 48 height 64
click at [936, 277] on button "Next image" at bounding box center [925, 285] width 48 height 64
click at [936, 276] on button "Next image" at bounding box center [925, 285] width 48 height 64
click at [929, 276] on button "Next image" at bounding box center [925, 285] width 48 height 64
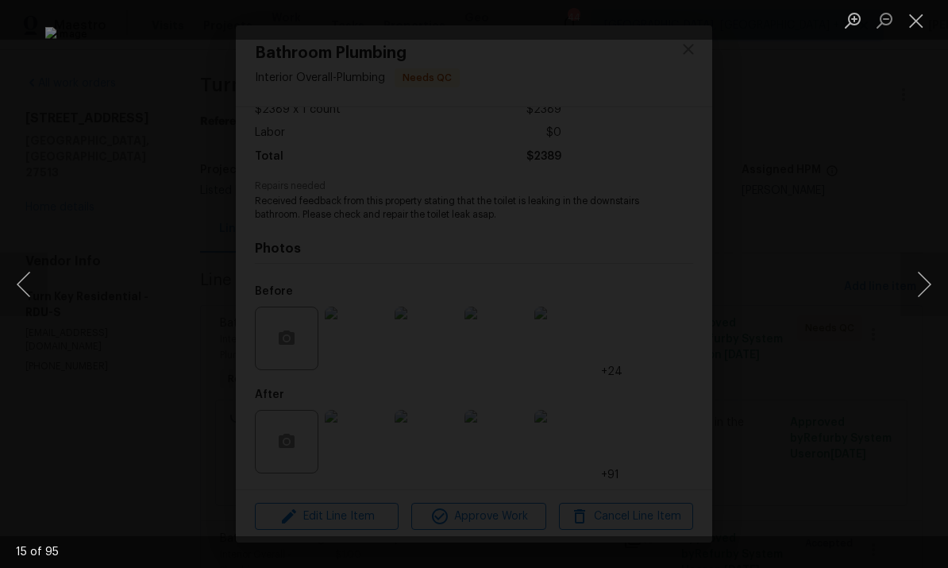
click at [929, 276] on button "Next image" at bounding box center [925, 285] width 48 height 64
click at [928, 277] on button "Next image" at bounding box center [925, 285] width 48 height 64
click at [928, 276] on button "Next image" at bounding box center [925, 285] width 48 height 64
click at [930, 274] on button "Next image" at bounding box center [925, 285] width 48 height 64
click at [930, 273] on button "Next image" at bounding box center [925, 285] width 48 height 64
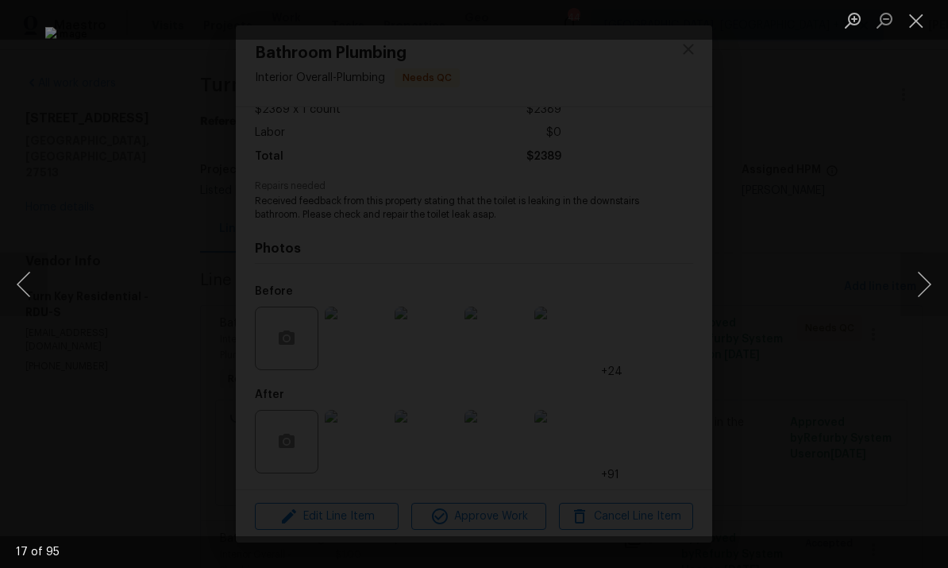
click at [932, 276] on button "Next image" at bounding box center [925, 285] width 48 height 64
click at [931, 276] on button "Next image" at bounding box center [925, 285] width 48 height 64
click at [931, 278] on button "Next image" at bounding box center [925, 285] width 48 height 64
click at [930, 277] on button "Next image" at bounding box center [925, 285] width 48 height 64
click at [932, 279] on button "Next image" at bounding box center [925, 285] width 48 height 64
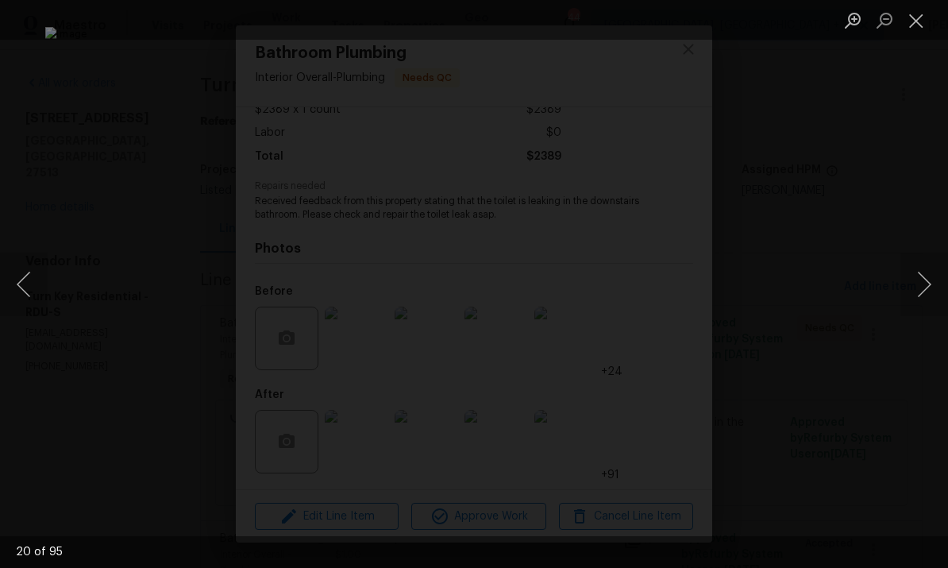
click at [932, 279] on button "Next image" at bounding box center [925, 285] width 48 height 64
click at [929, 276] on button "Next image" at bounding box center [925, 285] width 48 height 64
click at [929, 275] on button "Next image" at bounding box center [925, 285] width 48 height 64
click at [933, 276] on button "Next image" at bounding box center [925, 285] width 48 height 64
click at [932, 275] on button "Next image" at bounding box center [925, 285] width 48 height 64
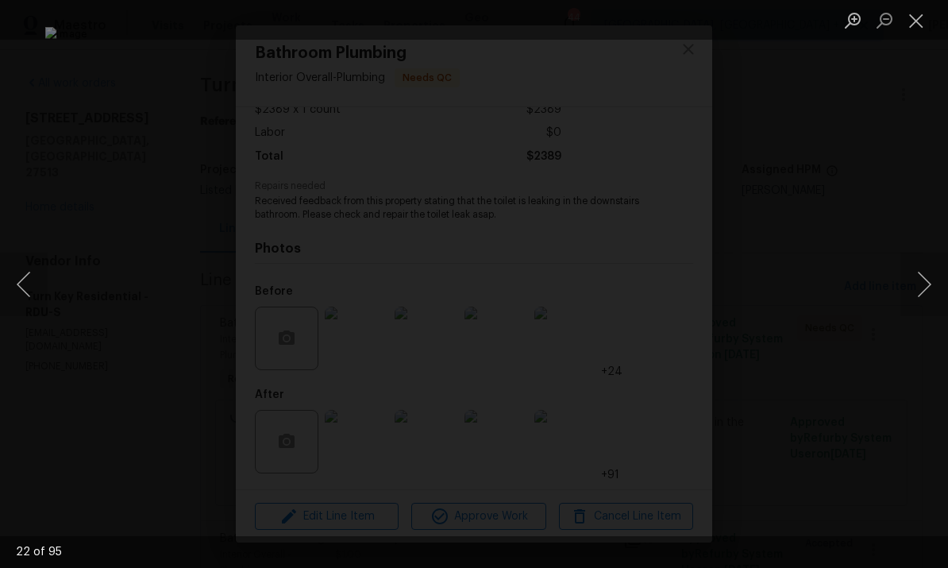
click at [933, 278] on button "Next image" at bounding box center [925, 285] width 48 height 64
click at [933, 277] on button "Next image" at bounding box center [925, 285] width 48 height 64
click at [930, 279] on button "Next image" at bounding box center [925, 285] width 48 height 64
click at [929, 280] on button "Next image" at bounding box center [925, 285] width 48 height 64
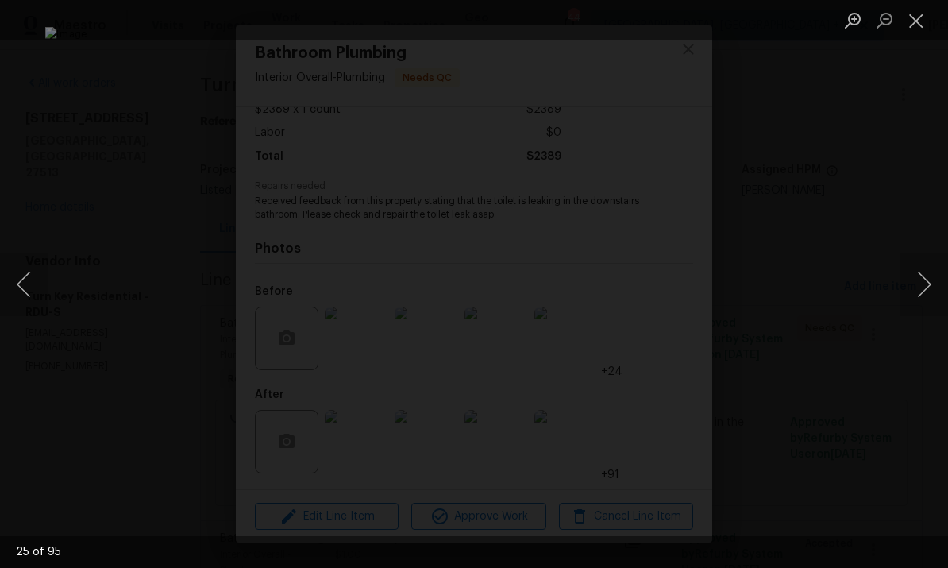
click at [928, 280] on button "Next image" at bounding box center [925, 285] width 48 height 64
click at [926, 280] on button "Next image" at bounding box center [925, 285] width 48 height 64
click at [927, 278] on button "Next image" at bounding box center [925, 285] width 48 height 64
click at [926, 277] on button "Next image" at bounding box center [925, 285] width 48 height 64
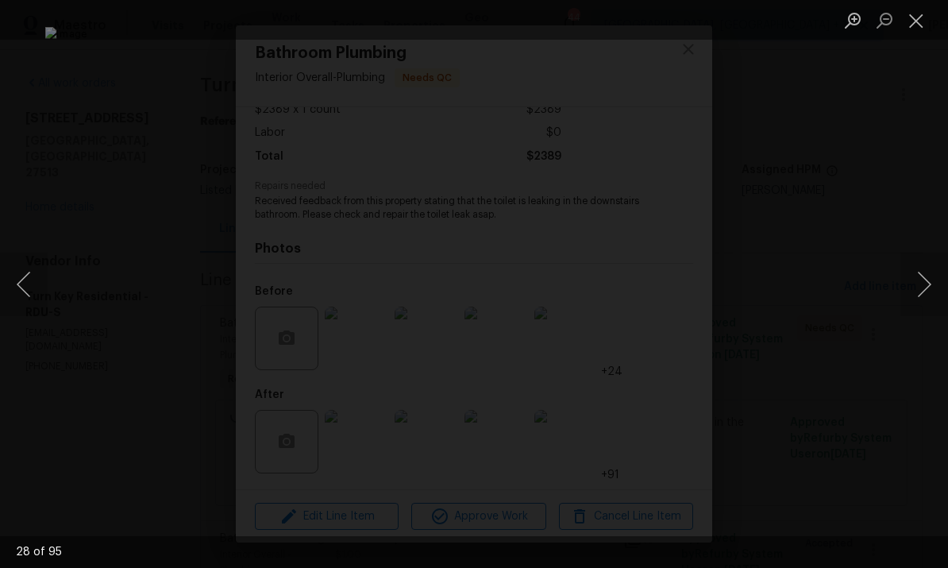
click at [925, 278] on button "Next image" at bounding box center [925, 285] width 48 height 64
click at [924, 277] on button "Next image" at bounding box center [925, 285] width 48 height 64
click at [925, 277] on button "Next image" at bounding box center [925, 285] width 48 height 64
click at [924, 277] on button "Next image" at bounding box center [925, 285] width 48 height 64
click at [928, 276] on button "Next image" at bounding box center [925, 285] width 48 height 64
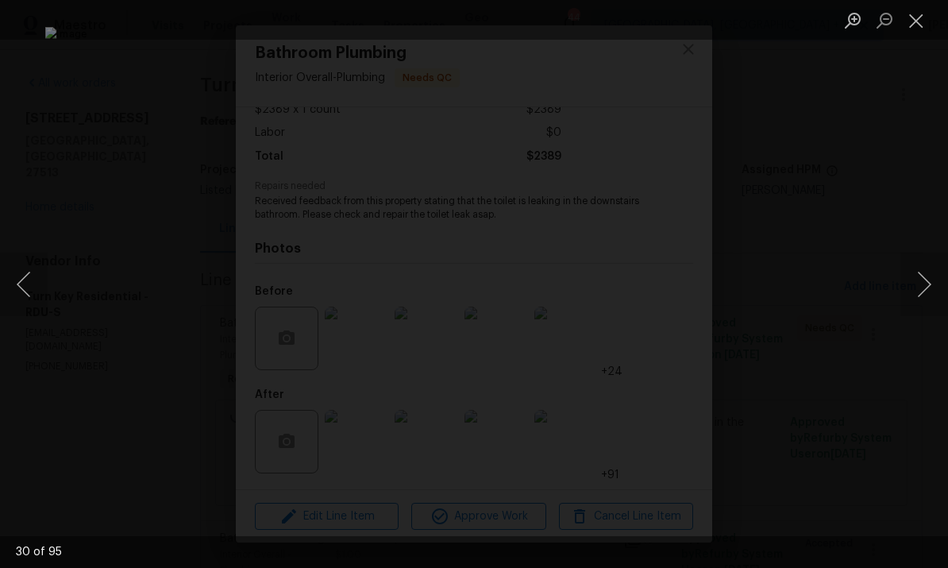
click at [928, 276] on button "Next image" at bounding box center [925, 285] width 48 height 64
click at [927, 280] on button "Next image" at bounding box center [925, 285] width 48 height 64
click at [926, 279] on button "Next image" at bounding box center [925, 285] width 48 height 64
click at [928, 276] on button "Next image" at bounding box center [925, 285] width 48 height 64
click at [927, 276] on button "Next image" at bounding box center [925, 285] width 48 height 64
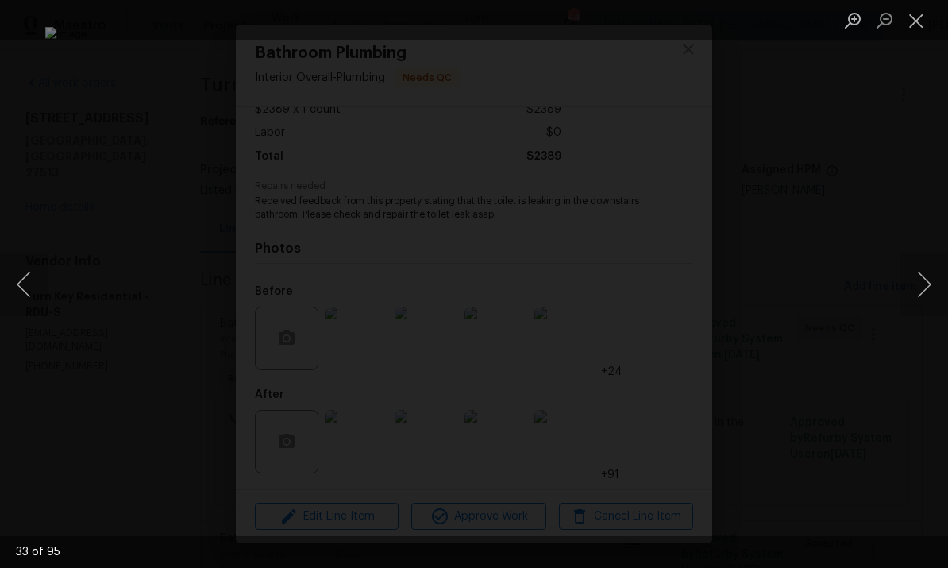
click at [924, 279] on button "Next image" at bounding box center [925, 285] width 48 height 64
click at [924, 278] on button "Next image" at bounding box center [925, 285] width 48 height 64
click at [928, 280] on button "Next image" at bounding box center [925, 285] width 48 height 64
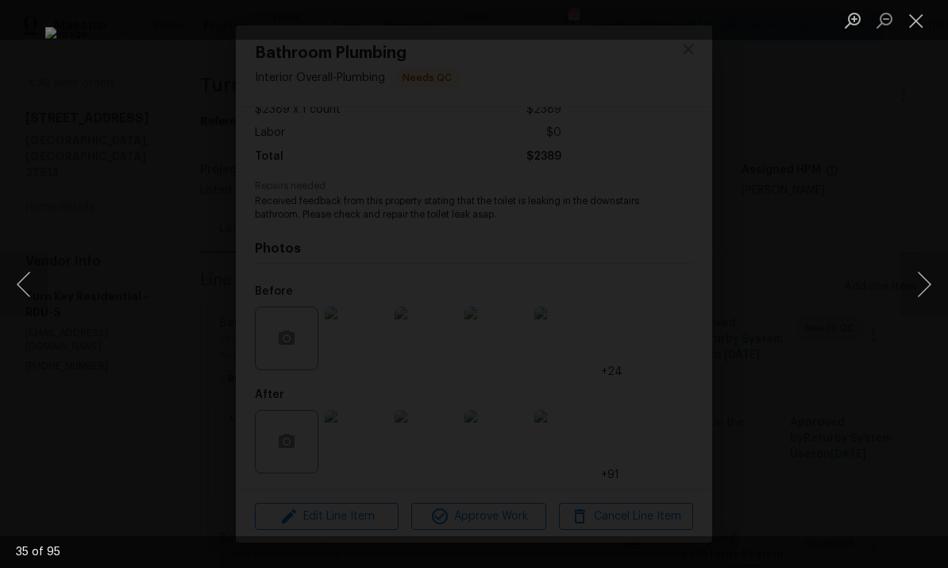
click at [928, 280] on button "Next image" at bounding box center [925, 285] width 48 height 64
click at [928, 283] on button "Next image" at bounding box center [925, 285] width 48 height 64
click at [927, 279] on button "Next image" at bounding box center [925, 285] width 48 height 64
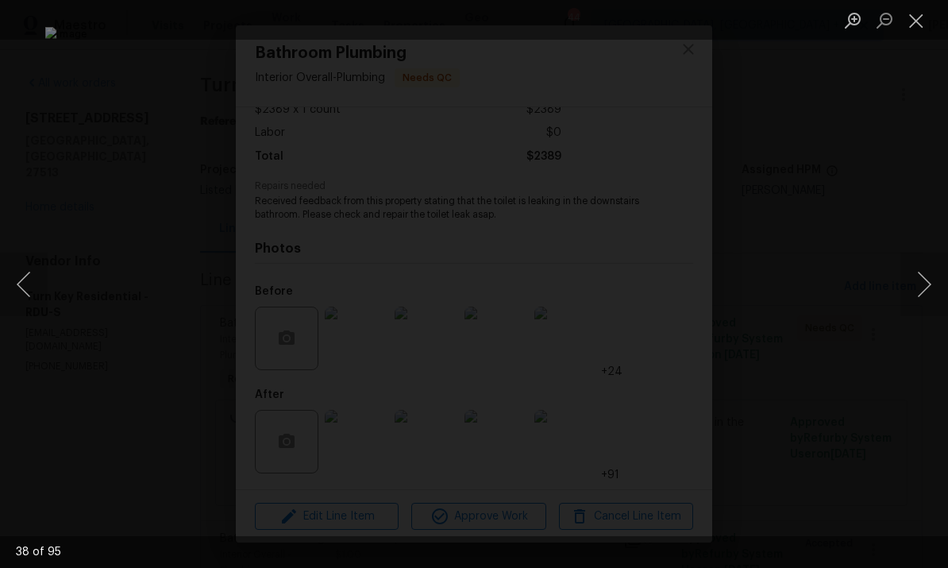
click at [932, 286] on button "Next image" at bounding box center [925, 285] width 48 height 64
click at [932, 285] on button "Next image" at bounding box center [925, 285] width 48 height 64
click at [930, 294] on button "Next image" at bounding box center [925, 285] width 48 height 64
click at [928, 286] on button "Next image" at bounding box center [925, 285] width 48 height 64
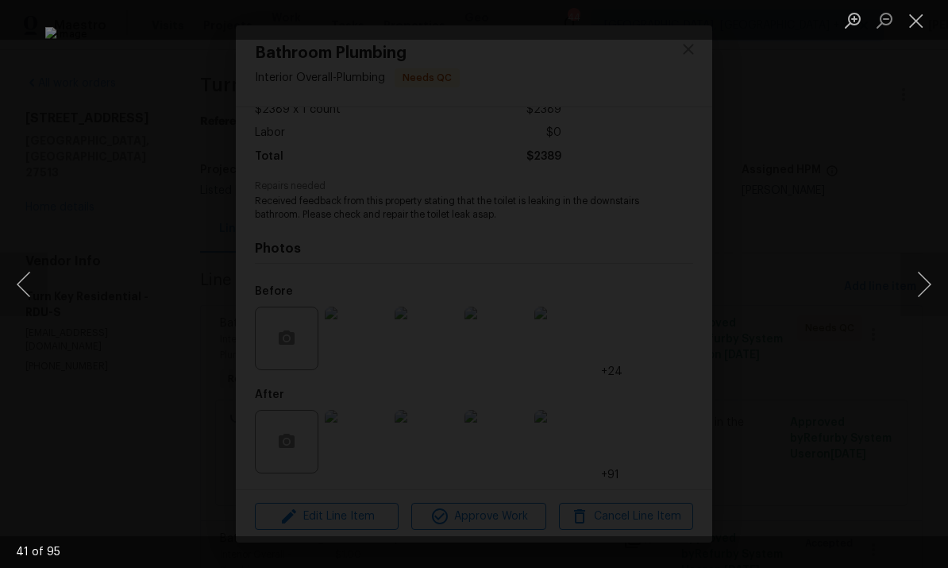
click at [928, 286] on button "Next image" at bounding box center [925, 285] width 48 height 64
click at [928, 283] on button "Next image" at bounding box center [925, 285] width 48 height 64
click at [928, 282] on button "Next image" at bounding box center [925, 285] width 48 height 64
click at [928, 284] on button "Next image" at bounding box center [925, 285] width 48 height 64
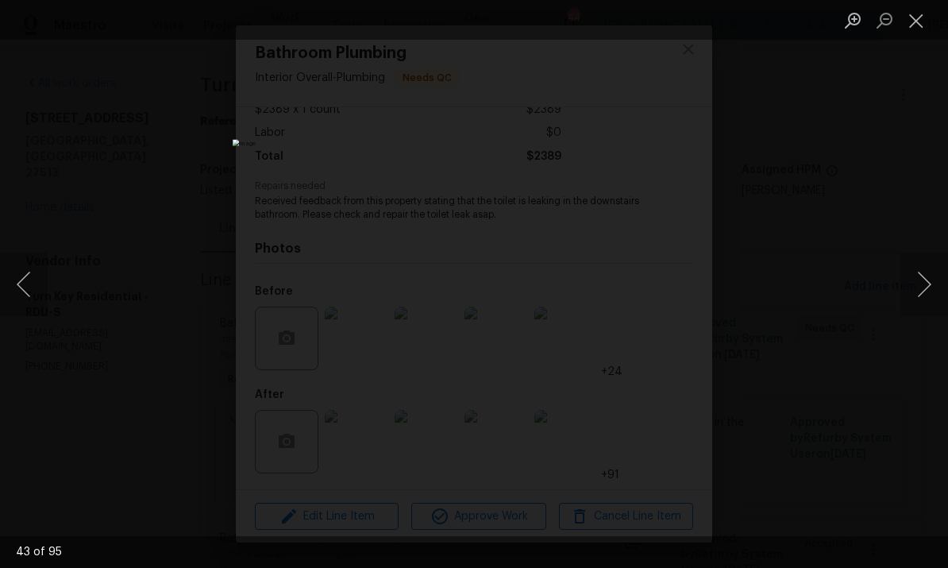
click at [932, 286] on button "Next image" at bounding box center [925, 285] width 48 height 64
click at [932, 285] on button "Next image" at bounding box center [925, 285] width 48 height 64
click at [930, 288] on button "Next image" at bounding box center [925, 285] width 48 height 64
click at [931, 287] on button "Next image" at bounding box center [925, 285] width 48 height 64
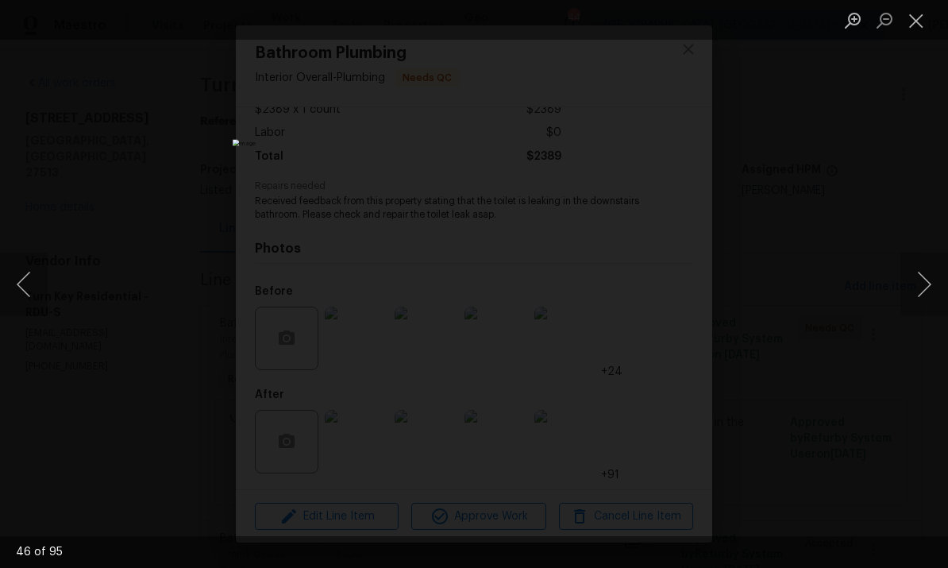
click at [931, 286] on button "Next image" at bounding box center [925, 285] width 48 height 64
click at [930, 283] on button "Next image" at bounding box center [925, 285] width 48 height 64
click at [930, 282] on button "Next image" at bounding box center [925, 285] width 48 height 64
click at [940, 282] on button "Next image" at bounding box center [925, 285] width 48 height 64
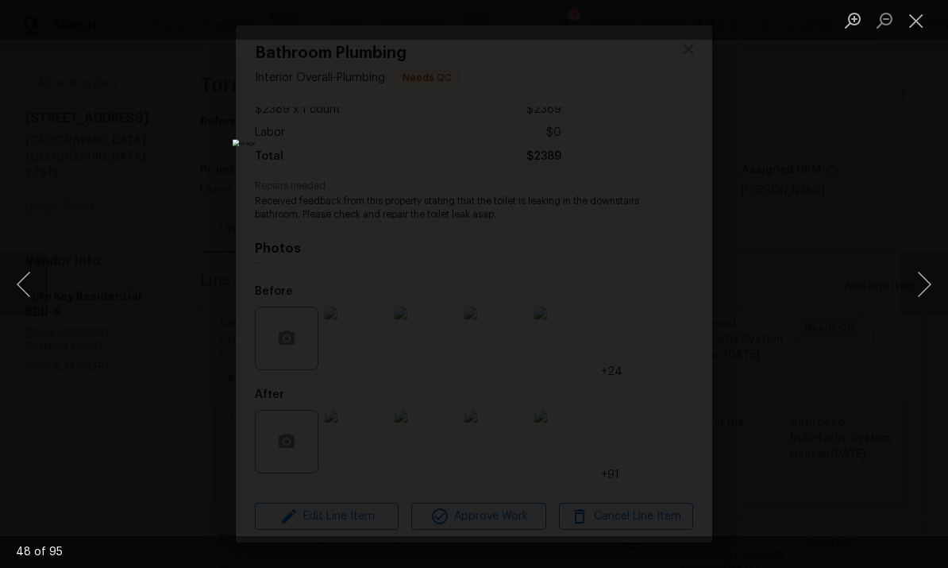
click at [940, 283] on button "Next image" at bounding box center [925, 285] width 48 height 64
click at [939, 282] on button "Next image" at bounding box center [925, 285] width 48 height 64
click at [934, 282] on button "Next image" at bounding box center [925, 285] width 48 height 64
click at [933, 282] on button "Next image" at bounding box center [925, 285] width 48 height 64
click at [928, 287] on button "Next image" at bounding box center [925, 285] width 48 height 64
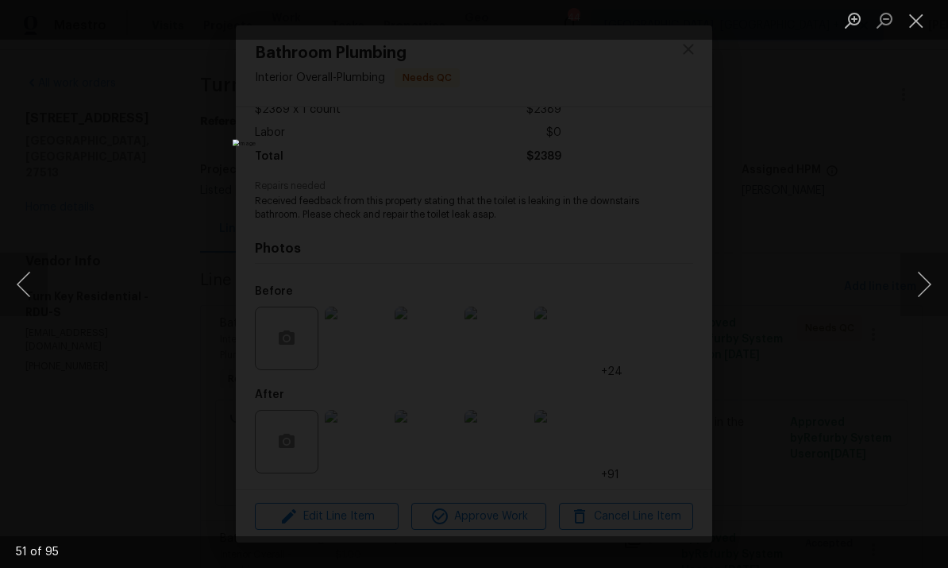
click at [928, 286] on button "Next image" at bounding box center [925, 285] width 48 height 64
click at [932, 290] on button "Next image" at bounding box center [925, 285] width 48 height 64
click at [931, 289] on button "Next image" at bounding box center [925, 285] width 48 height 64
click at [940, 287] on button "Next image" at bounding box center [925, 285] width 48 height 64
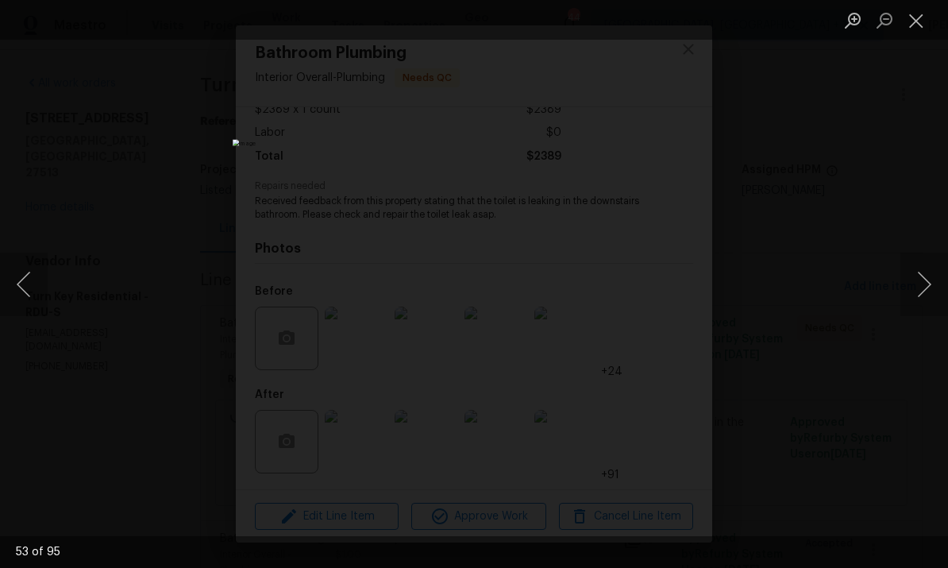
click at [940, 288] on button "Next image" at bounding box center [925, 285] width 48 height 64
click at [940, 287] on button "Next image" at bounding box center [925, 285] width 48 height 64
click at [943, 286] on button "Next image" at bounding box center [925, 285] width 48 height 64
click at [943, 285] on button "Next image" at bounding box center [925, 285] width 48 height 64
click at [944, 284] on button "Next image" at bounding box center [925, 285] width 48 height 64
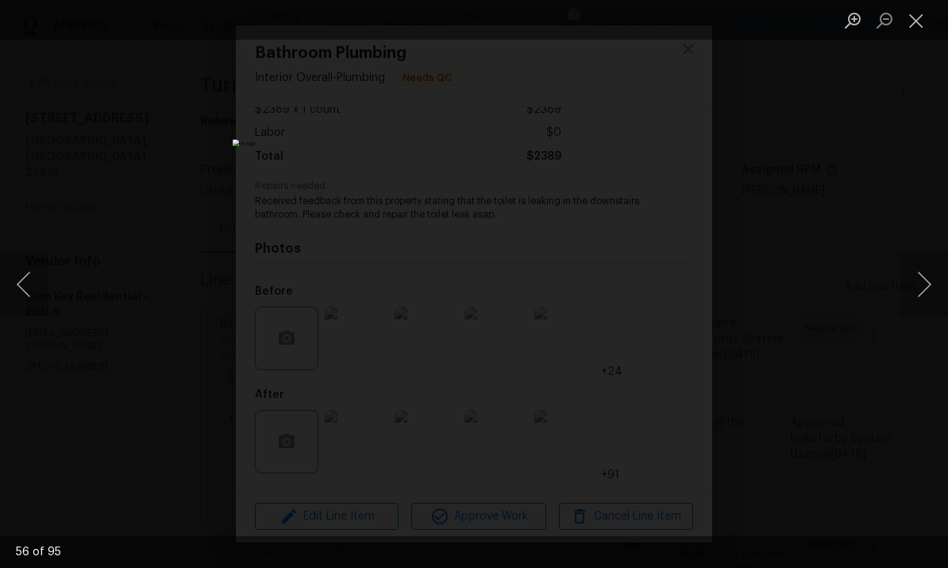
click at [943, 284] on button "Next image" at bounding box center [925, 285] width 48 height 64
click at [946, 280] on button "Next image" at bounding box center [925, 285] width 48 height 64
click at [947, 280] on button "Next image" at bounding box center [925, 285] width 48 height 64
click at [946, 280] on button "Next image" at bounding box center [925, 285] width 48 height 64
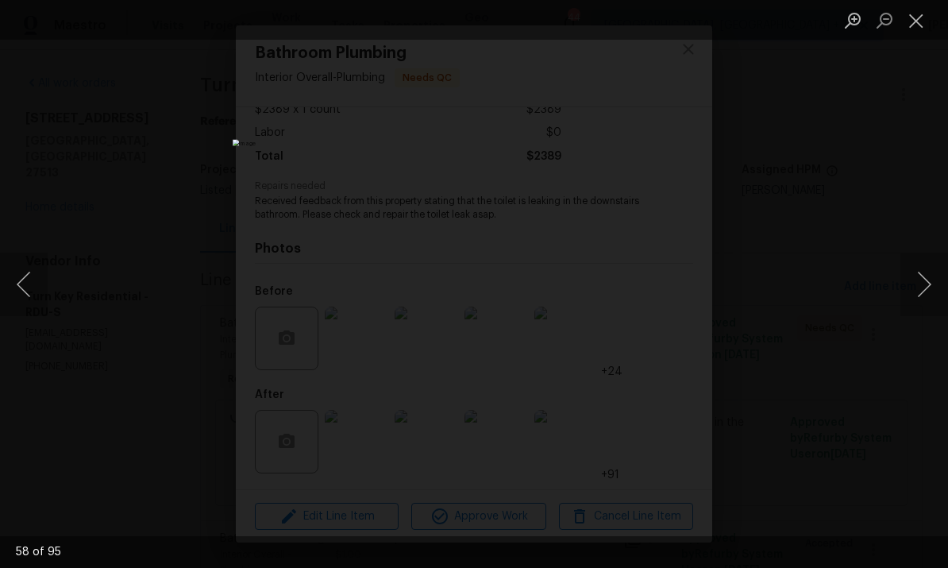
click at [945, 279] on button "Next image" at bounding box center [925, 285] width 48 height 64
click at [945, 278] on button "Next image" at bounding box center [925, 285] width 48 height 64
click at [947, 279] on button "Next image" at bounding box center [925, 285] width 48 height 64
click at [947, 278] on button "Next image" at bounding box center [925, 285] width 48 height 64
click at [947, 282] on button "Next image" at bounding box center [925, 285] width 48 height 64
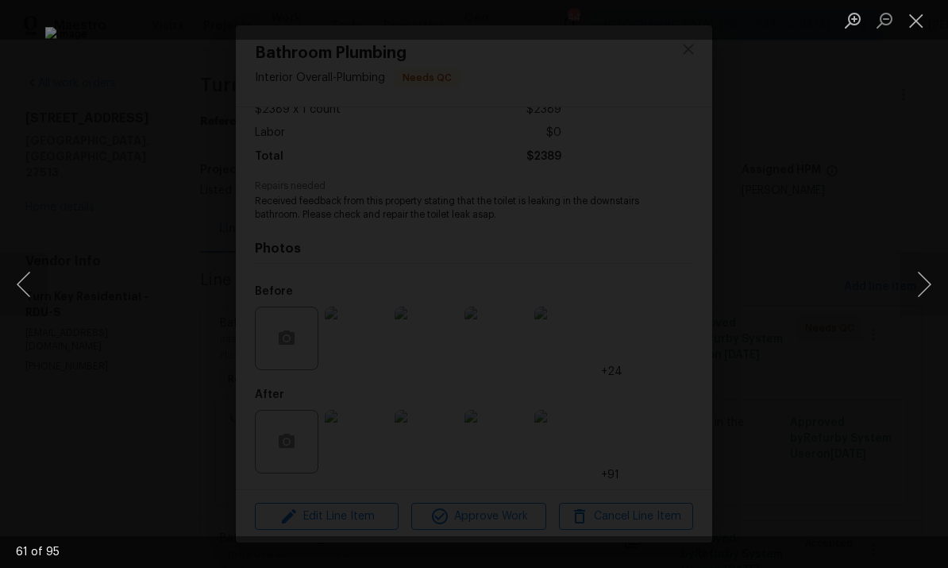
click at [947, 282] on button "Next image" at bounding box center [925, 285] width 48 height 64
click at [944, 284] on button "Next image" at bounding box center [925, 285] width 48 height 64
click at [945, 284] on button "Next image" at bounding box center [925, 285] width 48 height 64
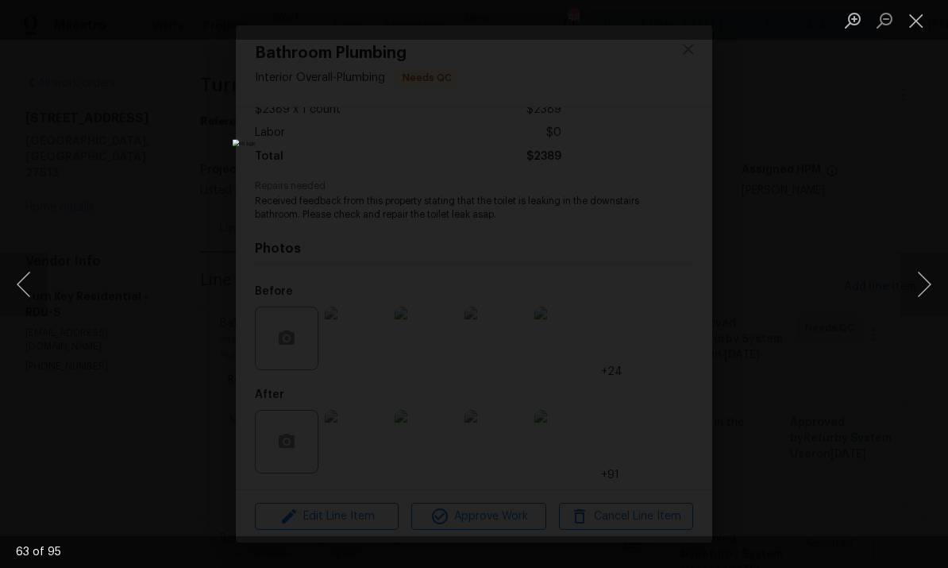
click at [946, 286] on button "Next image" at bounding box center [925, 285] width 48 height 64
click at [945, 285] on button "Next image" at bounding box center [925, 285] width 48 height 64
click at [945, 282] on button "Next image" at bounding box center [925, 285] width 48 height 64
click at [946, 282] on button "Next image" at bounding box center [925, 285] width 48 height 64
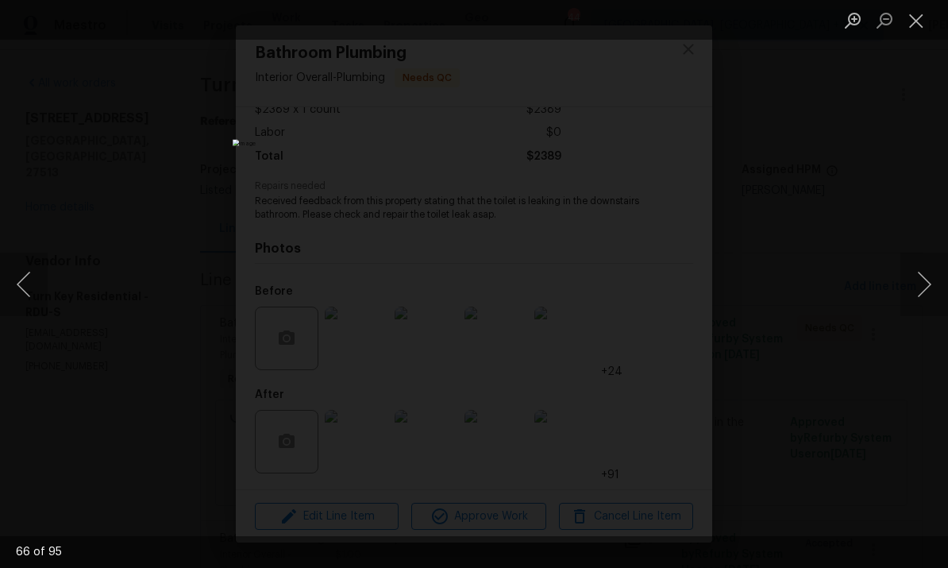
click at [946, 282] on button "Next image" at bounding box center [925, 285] width 48 height 64
click at [946, 280] on button "Next image" at bounding box center [925, 285] width 48 height 64
click at [945, 280] on button "Next image" at bounding box center [925, 285] width 48 height 64
click at [945, 284] on button "Next image" at bounding box center [925, 285] width 48 height 64
click at [944, 284] on button "Next image" at bounding box center [925, 285] width 48 height 64
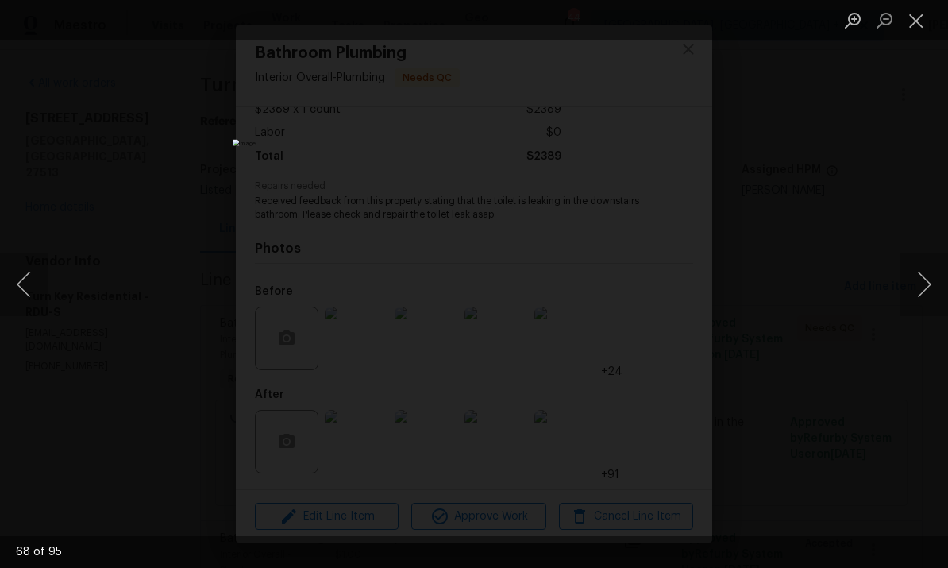
click at [941, 286] on button "Next image" at bounding box center [925, 285] width 48 height 64
click at [940, 285] on button "Next image" at bounding box center [925, 285] width 48 height 64
click at [940, 291] on button "Next image" at bounding box center [925, 285] width 48 height 64
click at [945, 287] on button "Next image" at bounding box center [925, 285] width 48 height 64
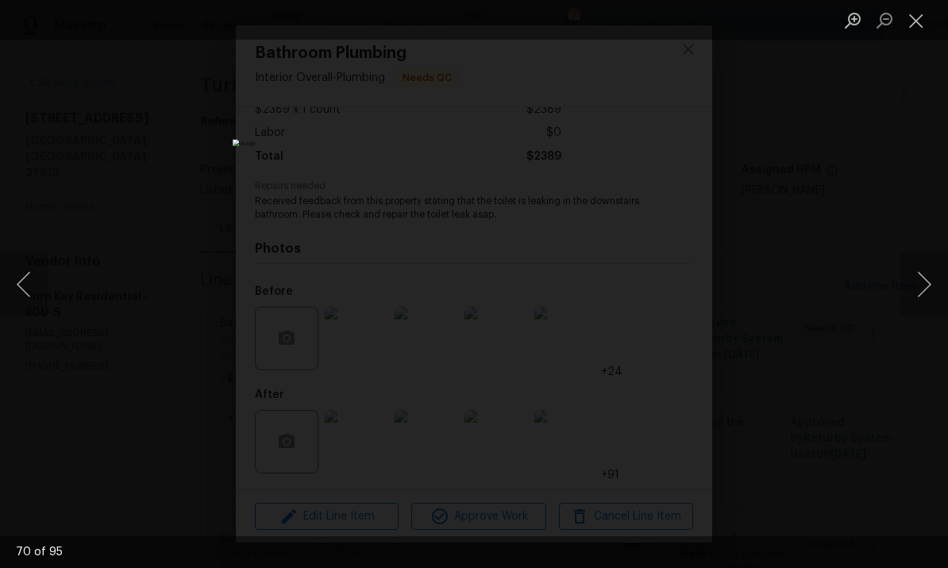
click at [945, 286] on button "Next image" at bounding box center [925, 285] width 48 height 64
click at [944, 288] on button "Next image" at bounding box center [925, 285] width 48 height 64
click at [942, 290] on button "Next image" at bounding box center [925, 285] width 48 height 64
click at [941, 289] on button "Next image" at bounding box center [925, 285] width 48 height 64
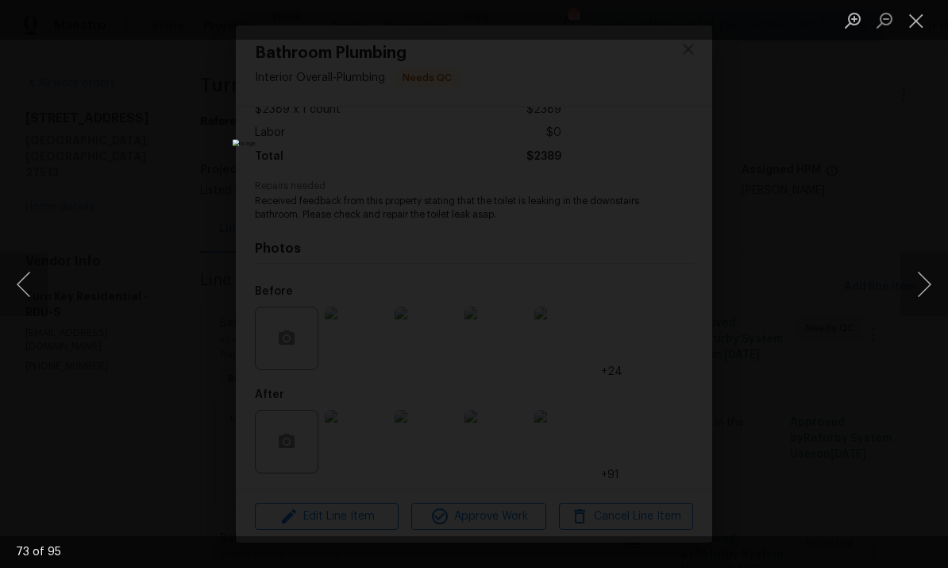
click at [940, 288] on button "Next image" at bounding box center [925, 285] width 48 height 64
click at [938, 289] on button "Next image" at bounding box center [925, 285] width 48 height 64
click at [937, 289] on button "Next image" at bounding box center [925, 285] width 48 height 64
click at [940, 291] on button "Next image" at bounding box center [925, 285] width 48 height 64
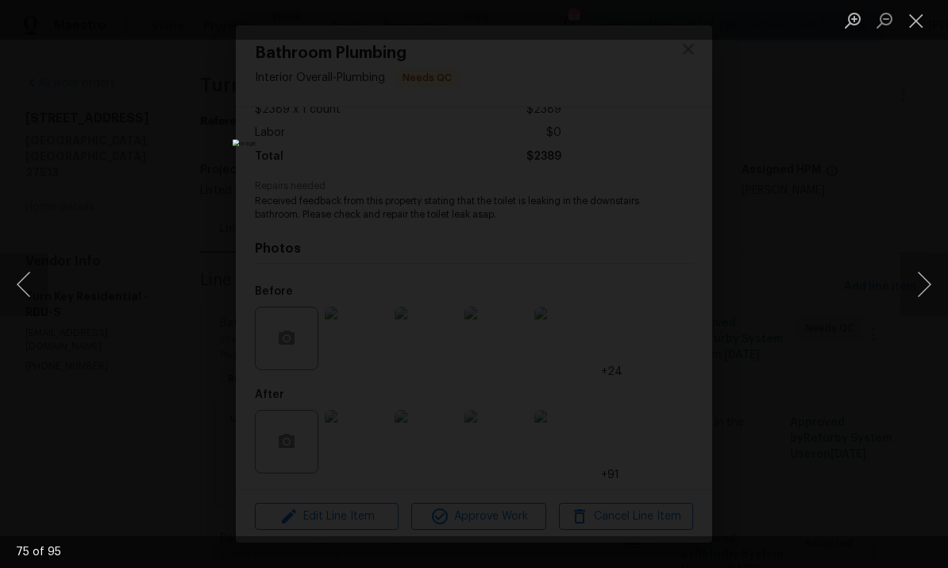
click at [940, 290] on button "Next image" at bounding box center [925, 285] width 48 height 64
click at [938, 288] on button "Next image" at bounding box center [925, 285] width 48 height 64
click at [940, 288] on button "Next image" at bounding box center [925, 285] width 48 height 64
click at [939, 287] on button "Next image" at bounding box center [925, 285] width 48 height 64
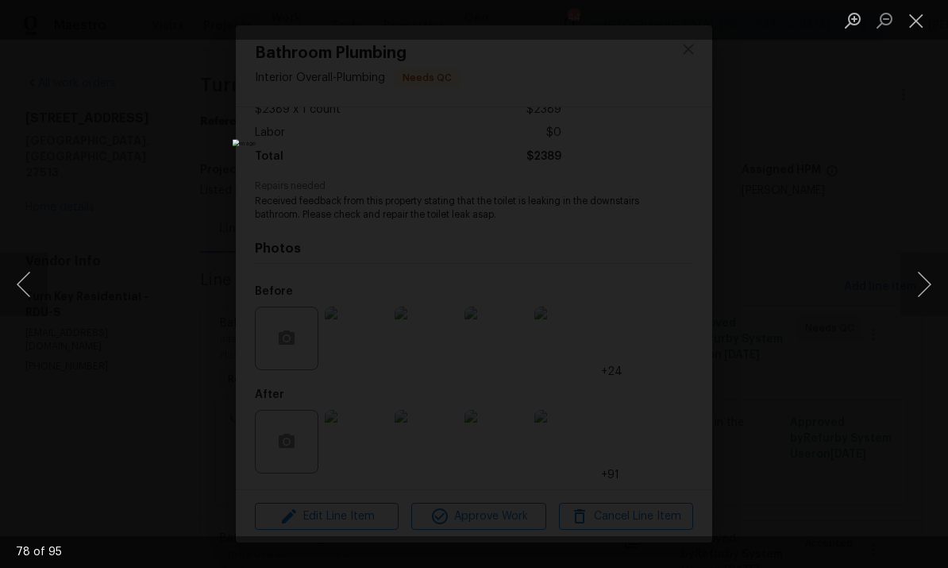
click at [940, 286] on button "Next image" at bounding box center [925, 285] width 48 height 64
click at [940, 287] on button "Next image" at bounding box center [925, 285] width 48 height 64
click at [932, 290] on button "Next image" at bounding box center [925, 285] width 48 height 64
click at [932, 289] on button "Next image" at bounding box center [925, 285] width 48 height 64
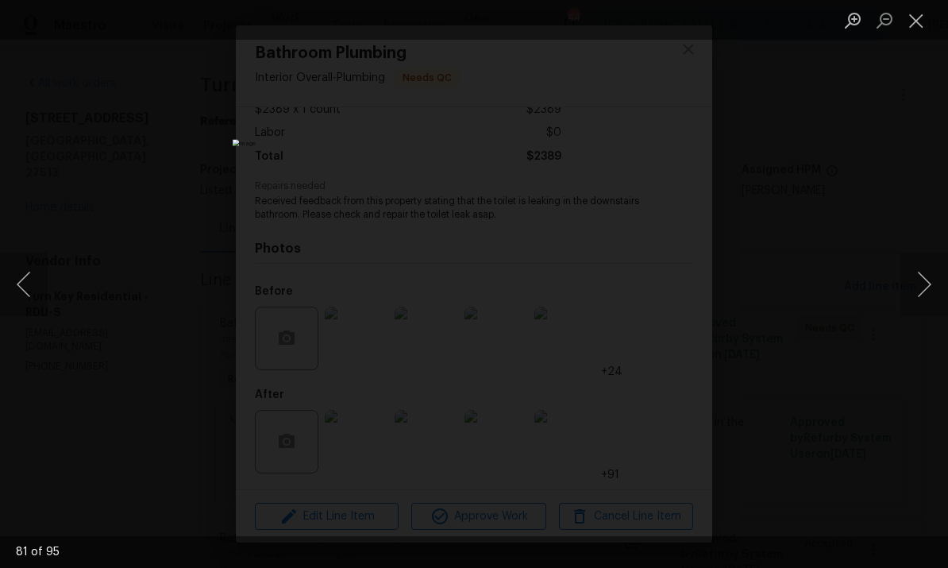
click at [930, 295] on button "Next image" at bounding box center [925, 285] width 48 height 64
click at [927, 290] on button "Next image" at bounding box center [925, 285] width 48 height 64
click at [926, 291] on button "Next image" at bounding box center [925, 285] width 48 height 64
click at [927, 290] on button "Next image" at bounding box center [925, 285] width 48 height 64
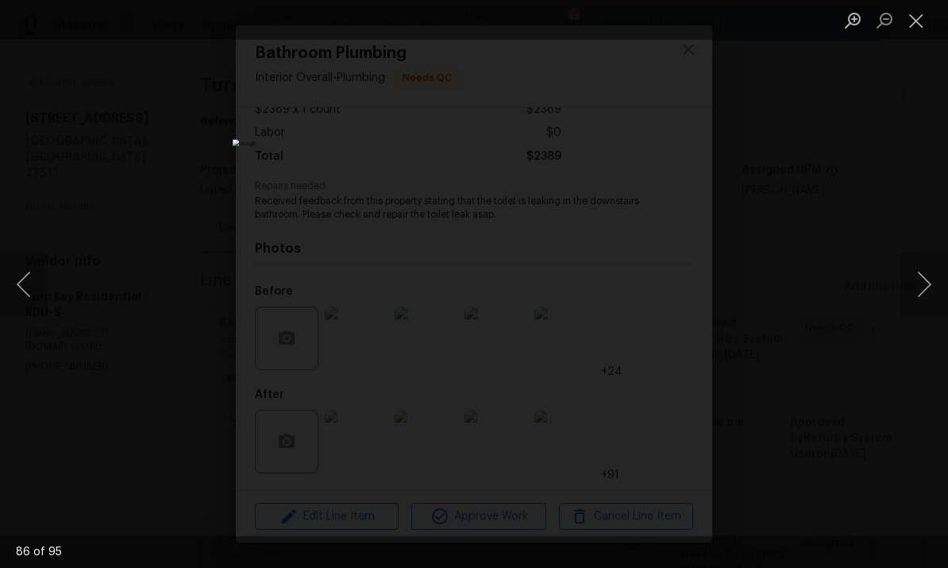
click at [924, 295] on button "Next image" at bounding box center [925, 285] width 48 height 64
click at [927, 288] on button "Next image" at bounding box center [925, 285] width 48 height 64
click at [928, 291] on button "Next image" at bounding box center [925, 285] width 48 height 64
click at [930, 284] on button "Next image" at bounding box center [925, 285] width 48 height 64
click at [931, 299] on button "Next image" at bounding box center [925, 285] width 48 height 64
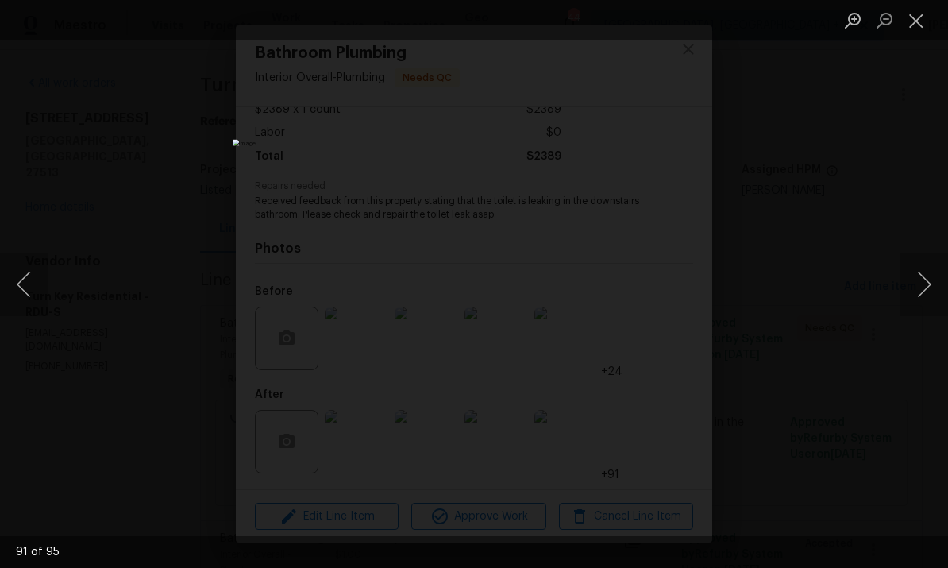
click at [923, 303] on button "Next image" at bounding box center [925, 285] width 48 height 64
click at [917, 306] on button "Next image" at bounding box center [925, 285] width 48 height 64
click at [923, 295] on button "Next image" at bounding box center [925, 285] width 48 height 64
click at [922, 294] on button "Next image" at bounding box center [925, 285] width 48 height 64
click at [916, 296] on button "Next image" at bounding box center [925, 285] width 48 height 64
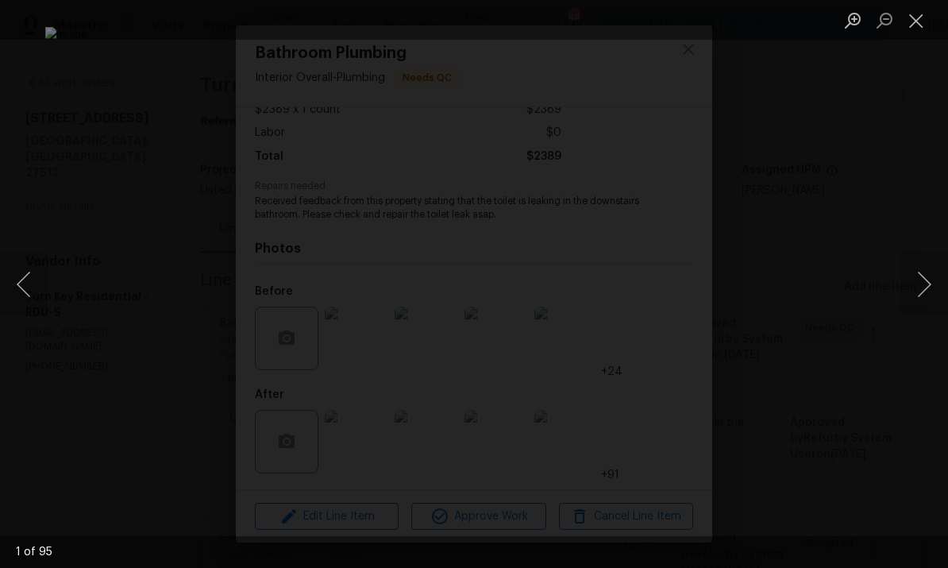
click at [920, 297] on button "Next image" at bounding box center [925, 285] width 48 height 64
click at [927, 290] on button "Next image" at bounding box center [925, 285] width 48 height 64
click at [919, 383] on div "Lightbox" at bounding box center [474, 284] width 948 height 568
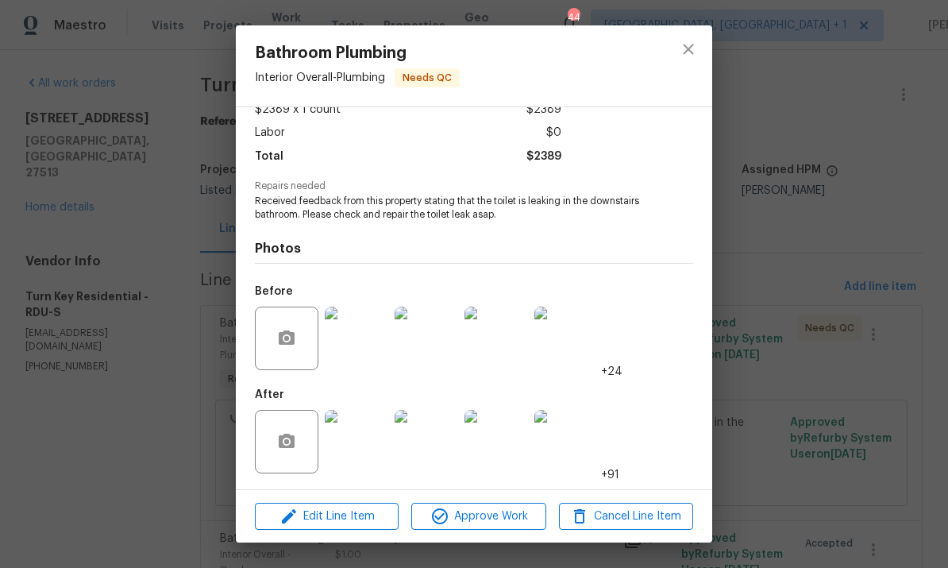
click at [873, 342] on div "Bathroom Plumbing Interior Overall - Plumbing Needs QC Vendor Turn Key Resident…" at bounding box center [474, 284] width 948 height 568
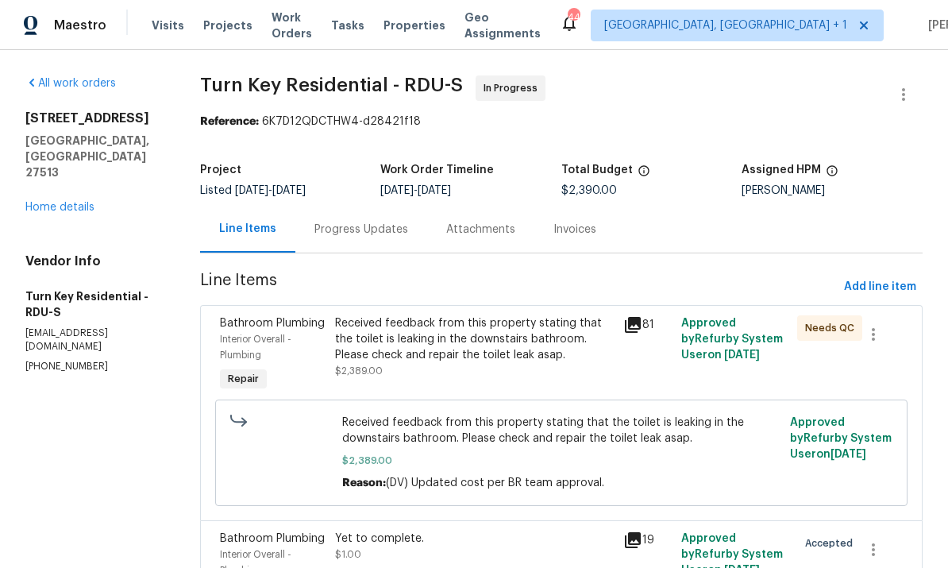
click at [373, 231] on div "Progress Updates" at bounding box center [362, 230] width 94 height 16
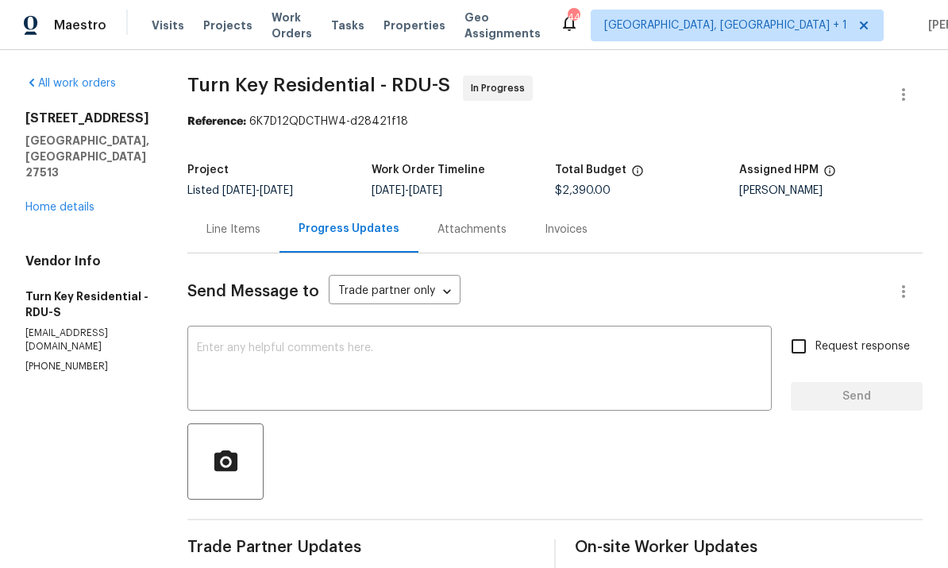
click at [66, 202] on link "Home details" at bounding box center [59, 207] width 69 height 11
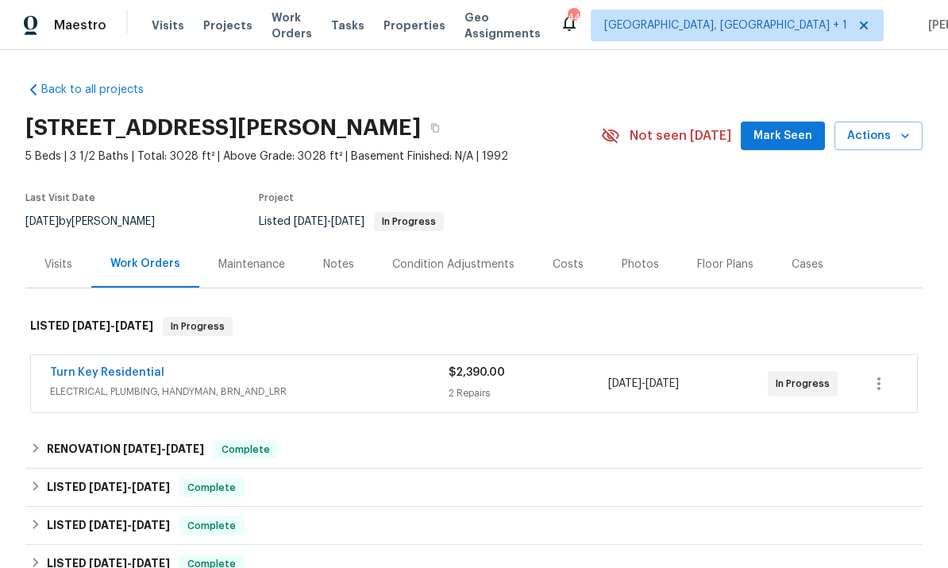
click at [114, 376] on link "Turn Key Residential" at bounding box center [107, 372] width 114 height 11
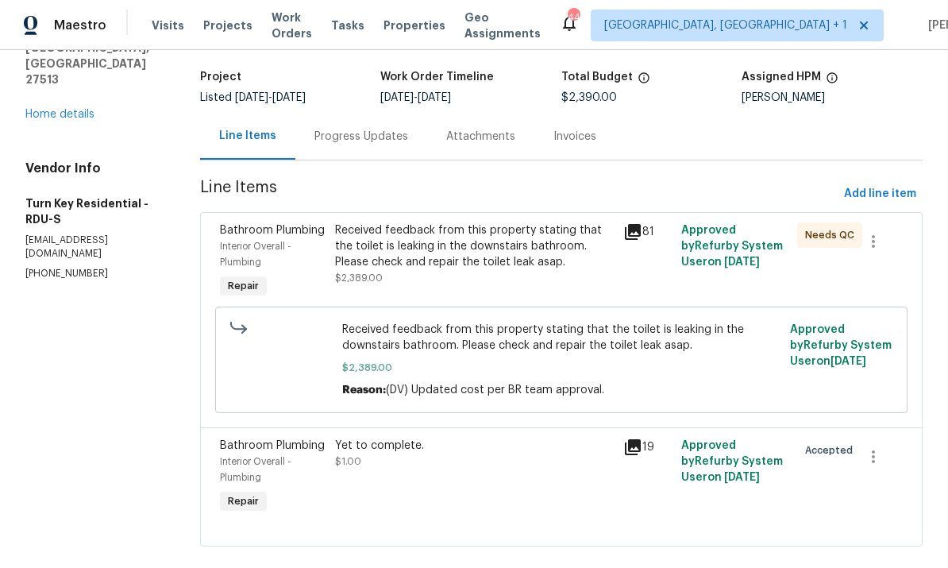
scroll to position [92, 0]
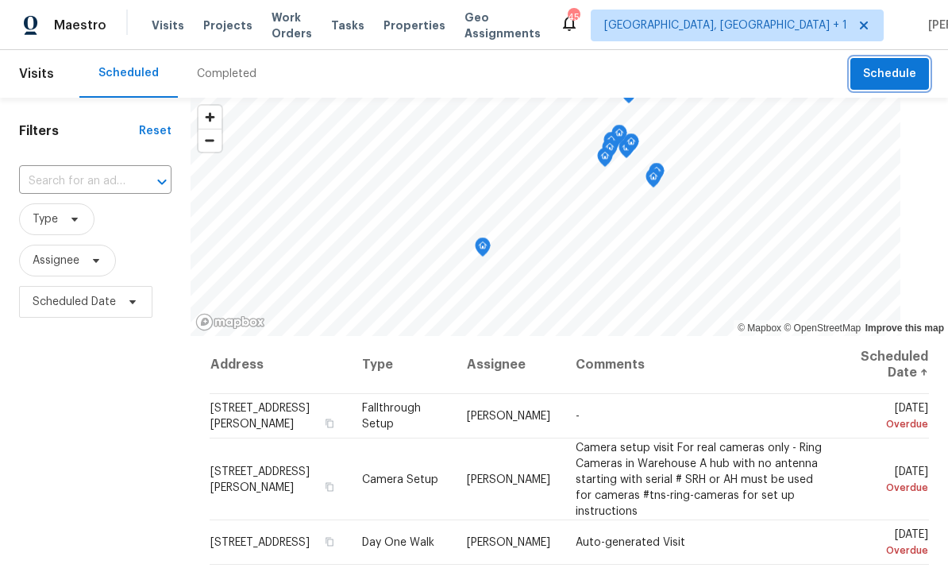
click at [901, 65] on span "Schedule" at bounding box center [889, 74] width 53 height 20
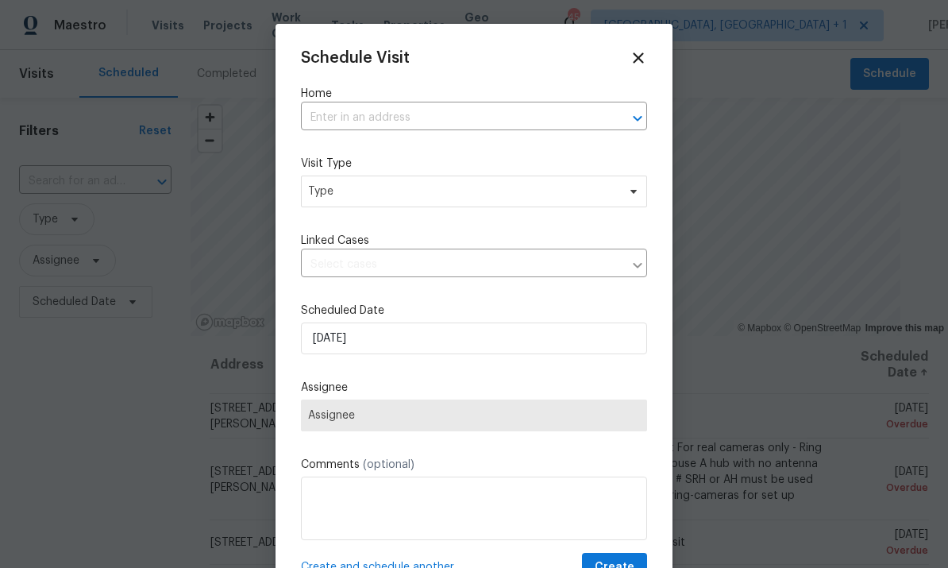
click at [352, 119] on input "text" at bounding box center [452, 118] width 302 height 25
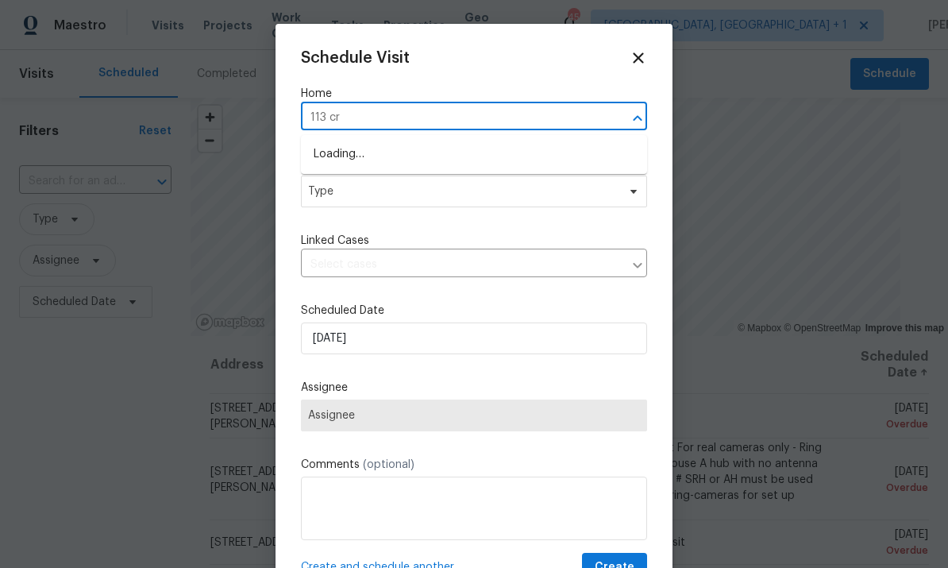
type input "113 cro"
click at [452, 129] on input "113 cro" at bounding box center [452, 118] width 302 height 25
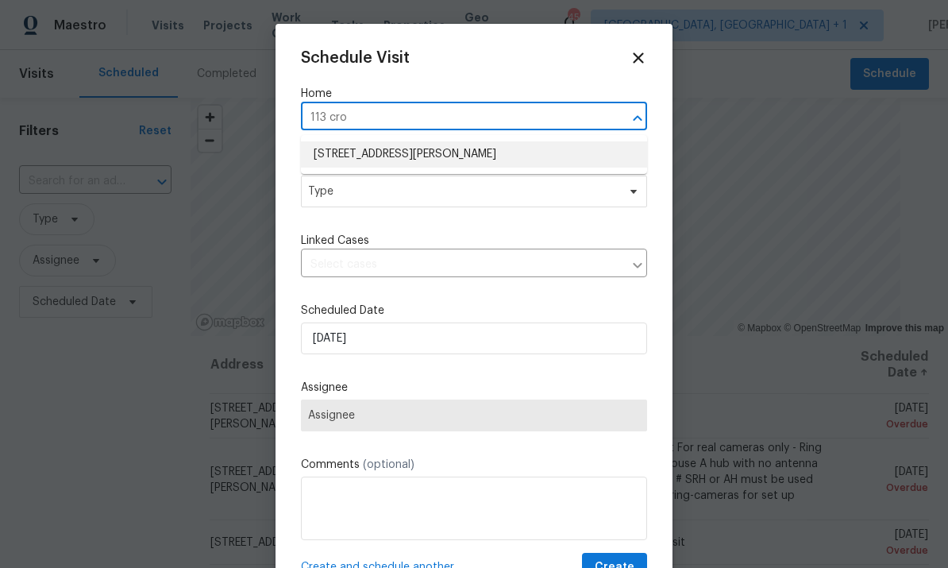
click at [446, 152] on li "[STREET_ADDRESS][PERSON_NAME]" at bounding box center [474, 154] width 346 height 26
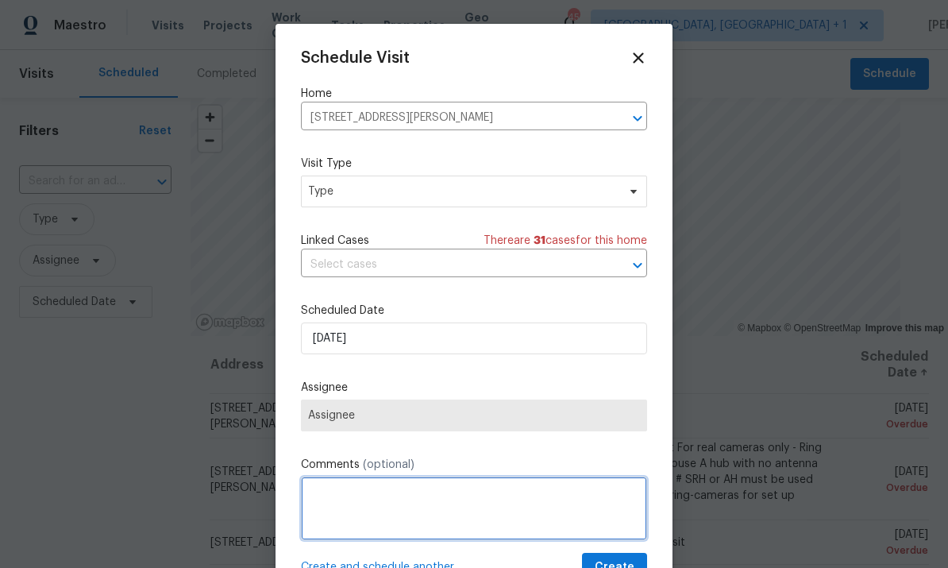
click at [403, 504] on textarea at bounding box center [474, 509] width 346 height 64
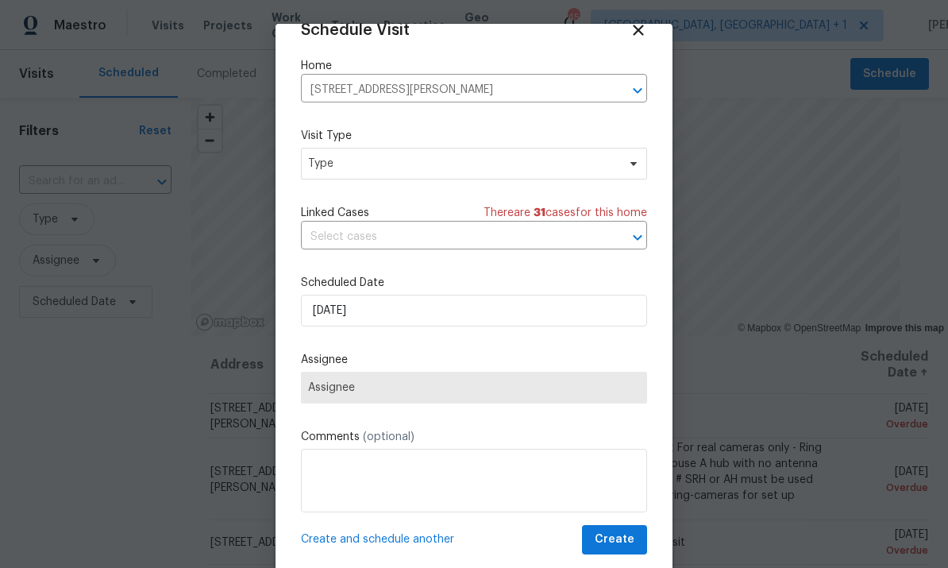
scroll to position [31, 0]
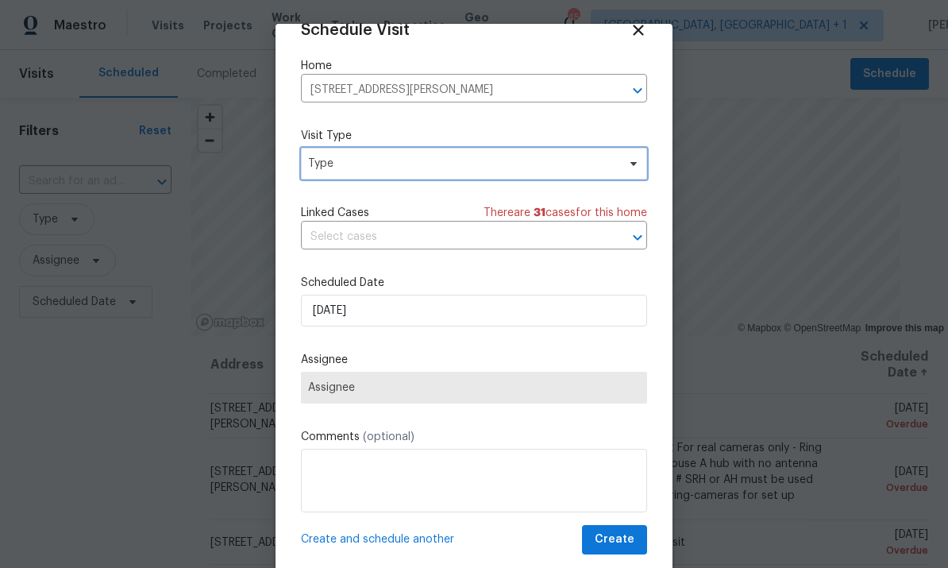
click at [627, 157] on icon at bounding box center [633, 163] width 13 height 13
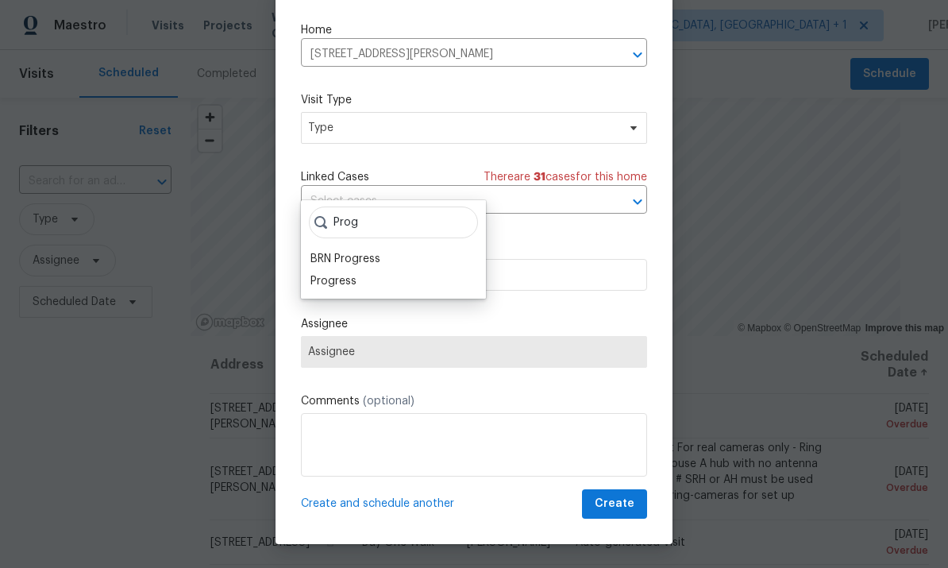
scroll to position [36, 0]
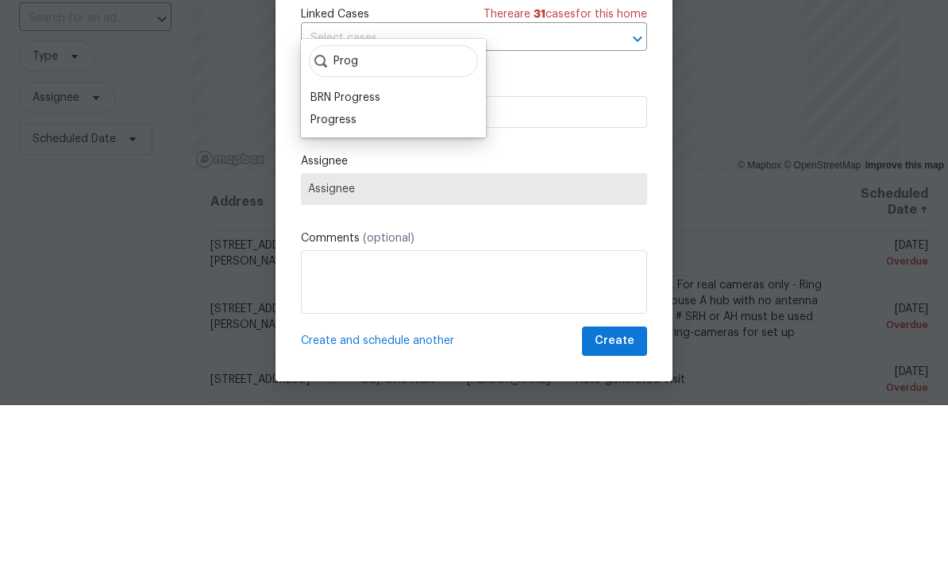
type input "Prog"
click at [345, 275] on div "Progress" at bounding box center [334, 283] width 46 height 16
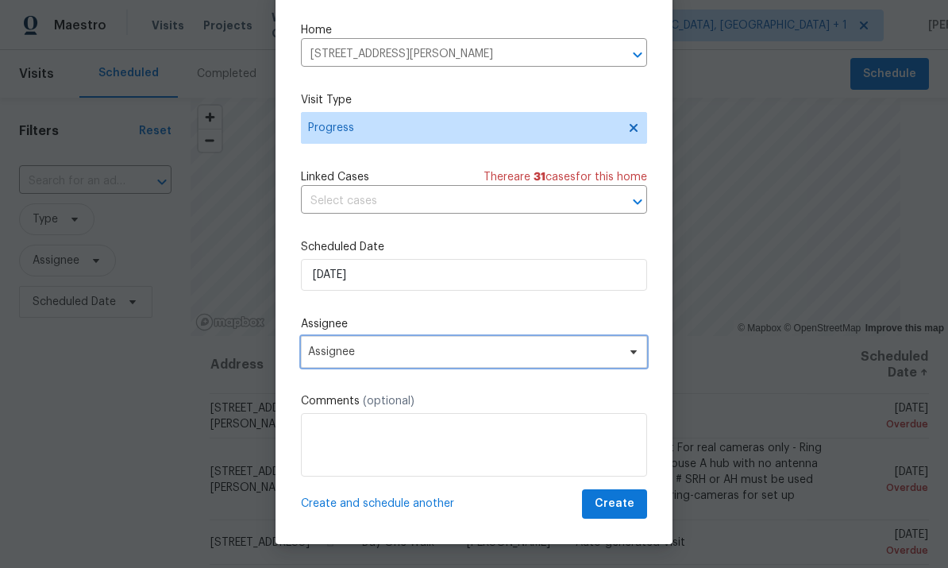
click at [636, 353] on icon at bounding box center [633, 351] width 13 height 13
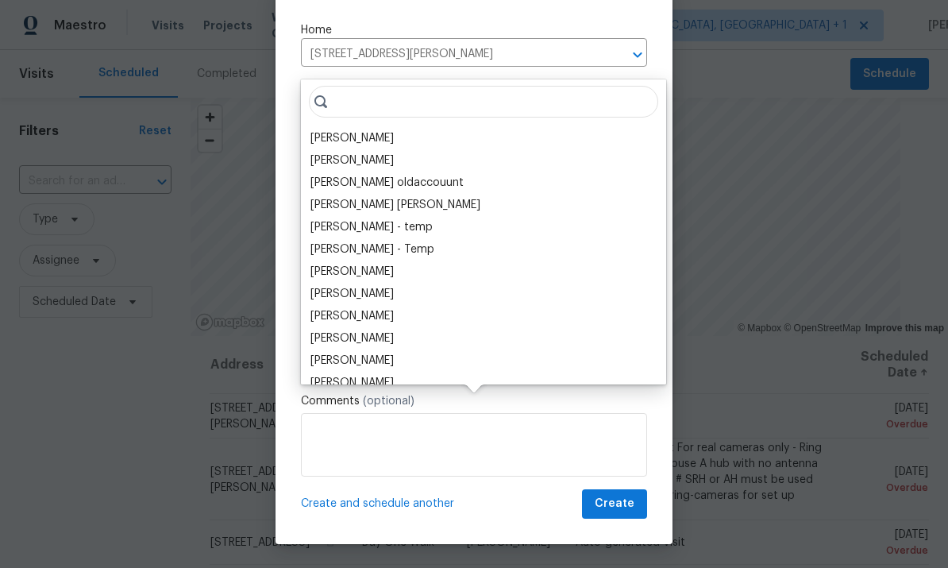
click at [374, 130] on div "[PERSON_NAME]" at bounding box center [352, 138] width 83 height 16
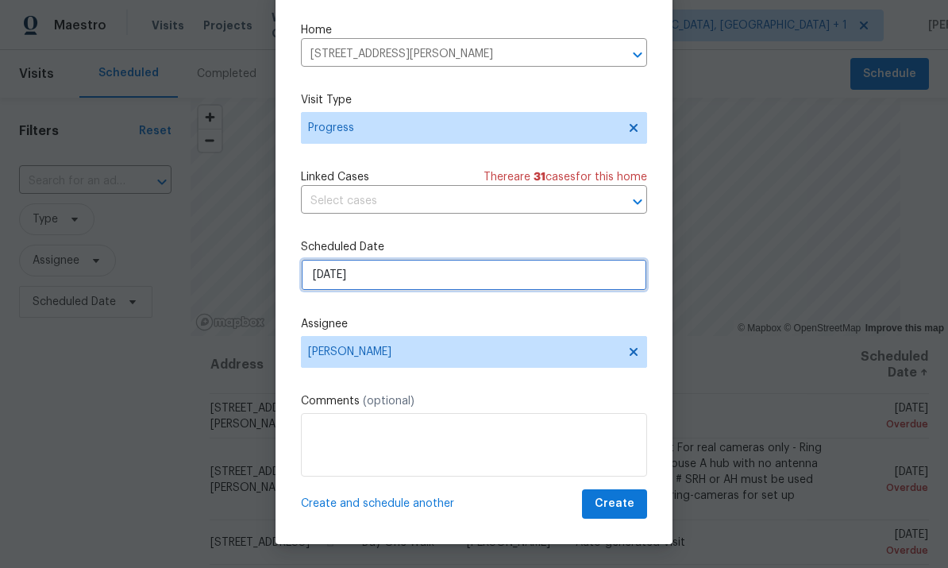
click at [617, 282] on input "[DATE]" at bounding box center [474, 275] width 346 height 32
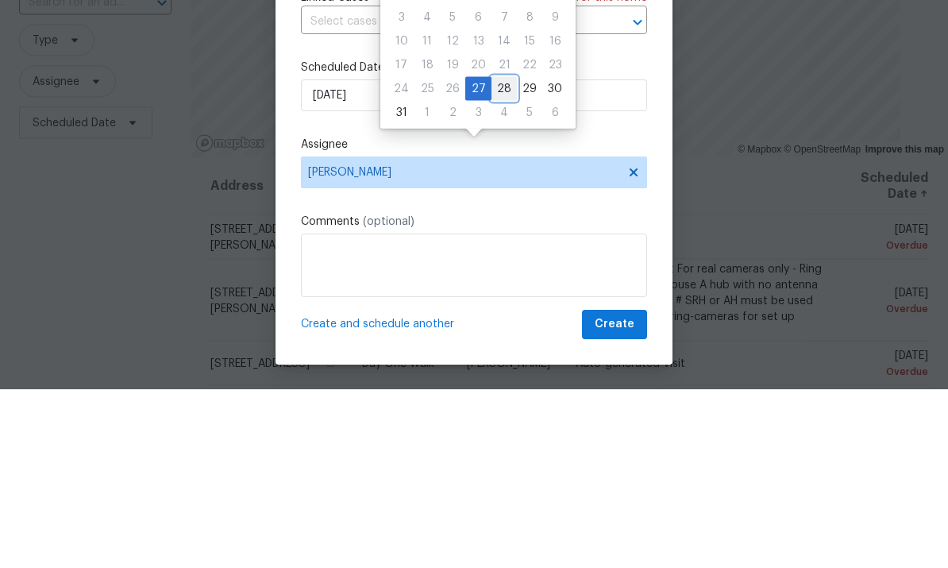
click at [499, 257] on div "28" at bounding box center [504, 268] width 25 height 22
type input "[DATE]"
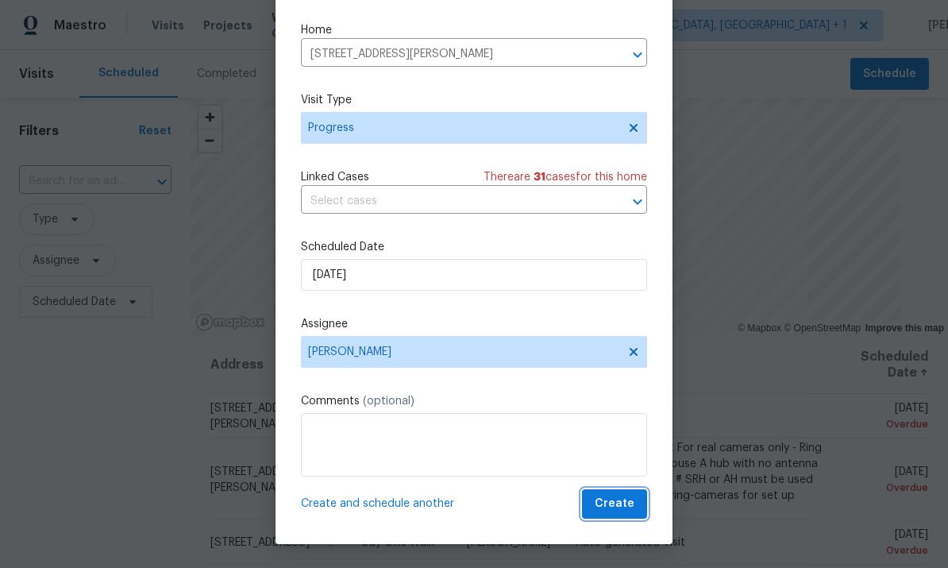
click at [631, 517] on button "Create" at bounding box center [614, 503] width 65 height 29
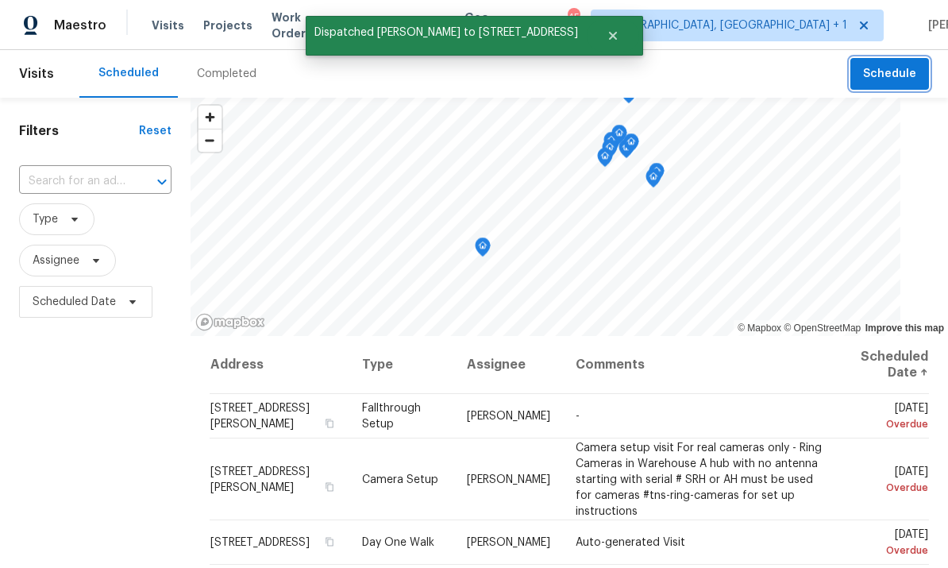
scroll to position [0, 0]
